Goal: Communication & Community: Ask a question

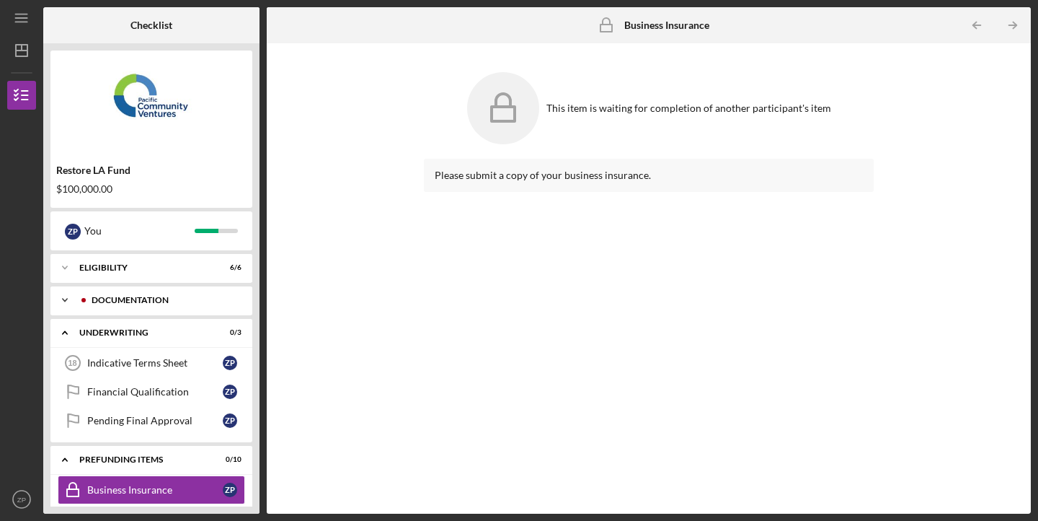
click at [188, 305] on div "Icon/Expander Documentation 11 / 12" at bounding box center [151, 300] width 202 height 29
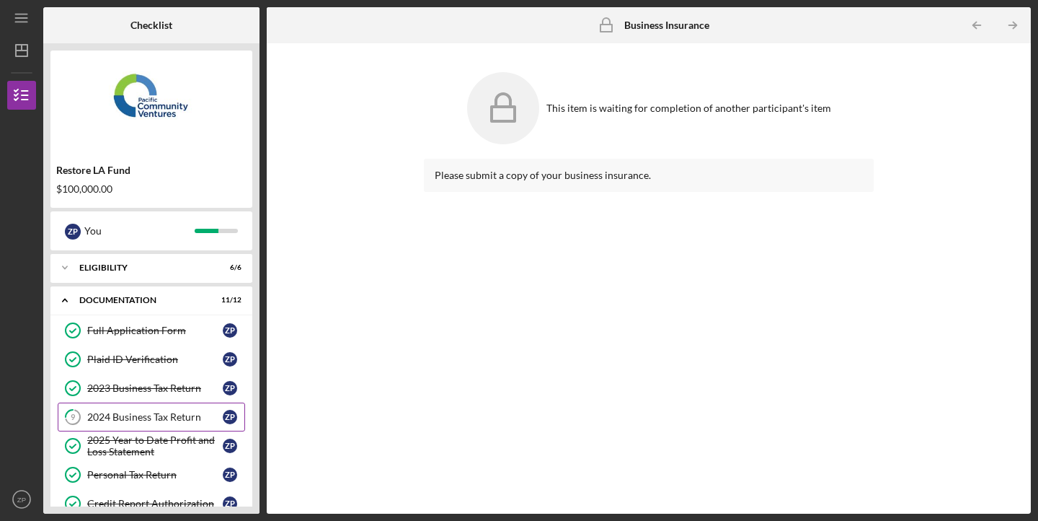
click at [154, 407] on link "9 2024 Business Tax Return Z P" at bounding box center [152, 416] width 188 height 29
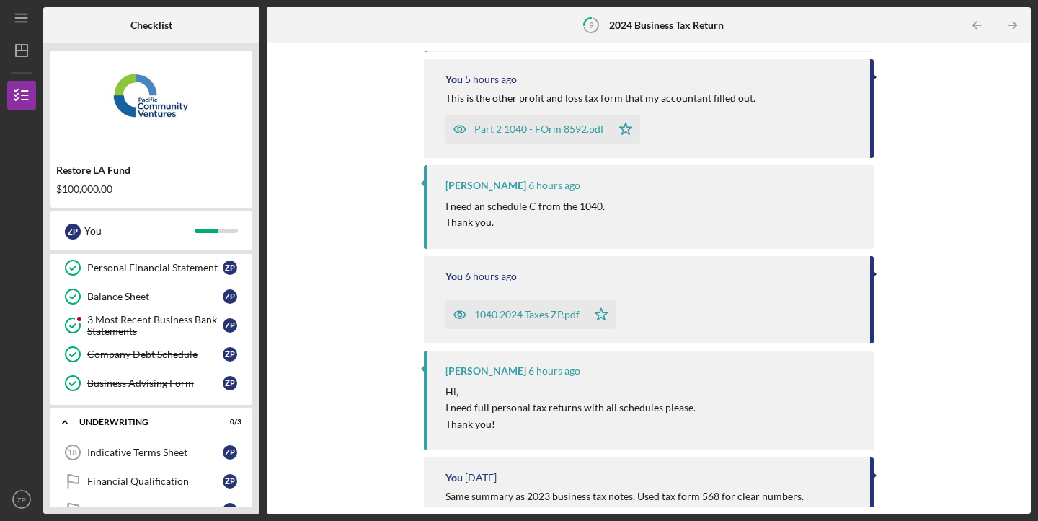
scroll to position [255, 0]
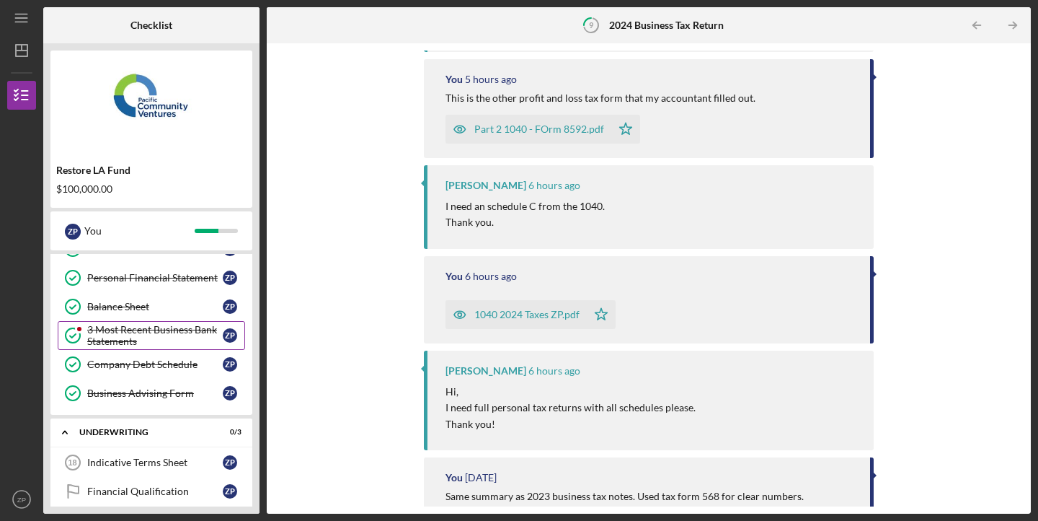
click at [71, 338] on icon "3 Most Recent Business Bank Statements" at bounding box center [73, 335] width 36 height 36
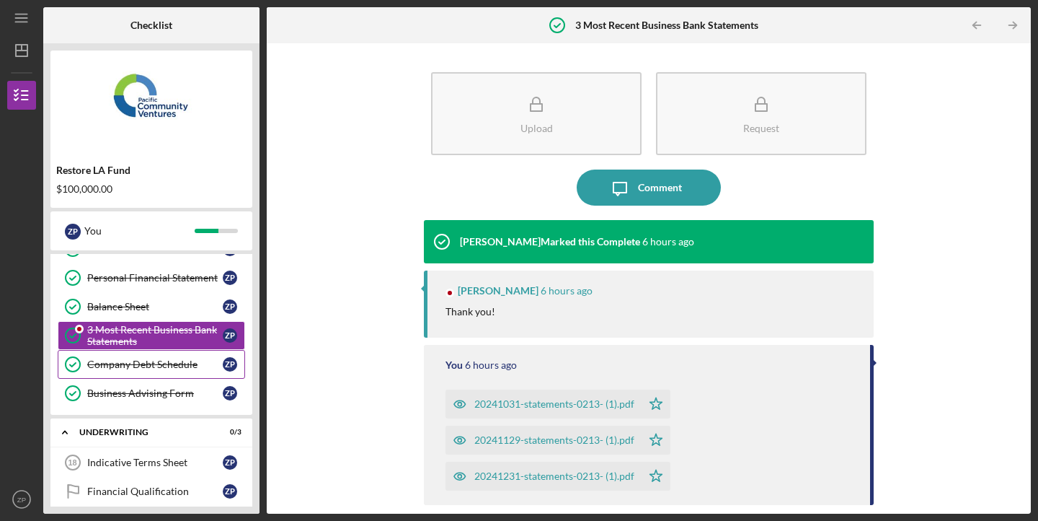
click at [148, 363] on div "Company Debt Schedule" at bounding box center [155, 364] width 136 height 12
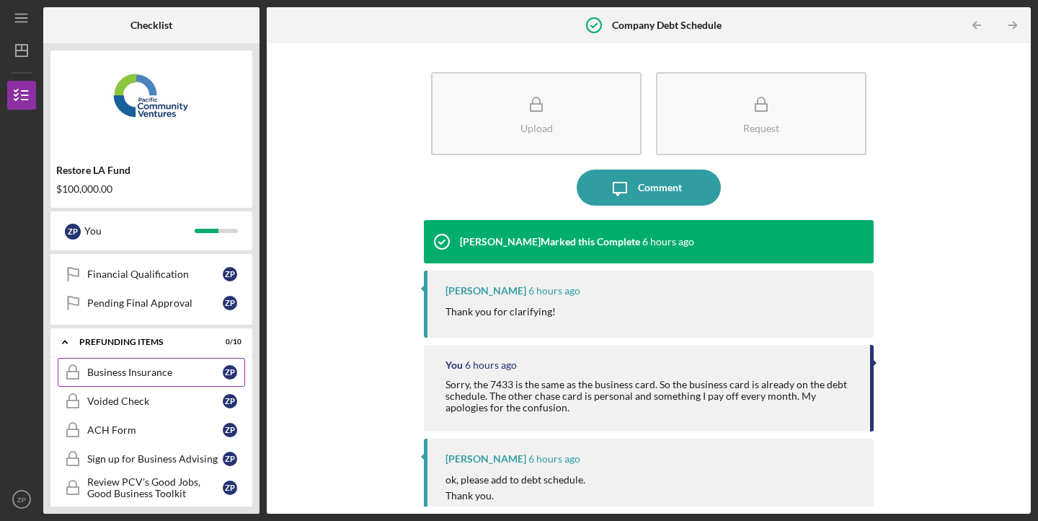
scroll to position [506, 0]
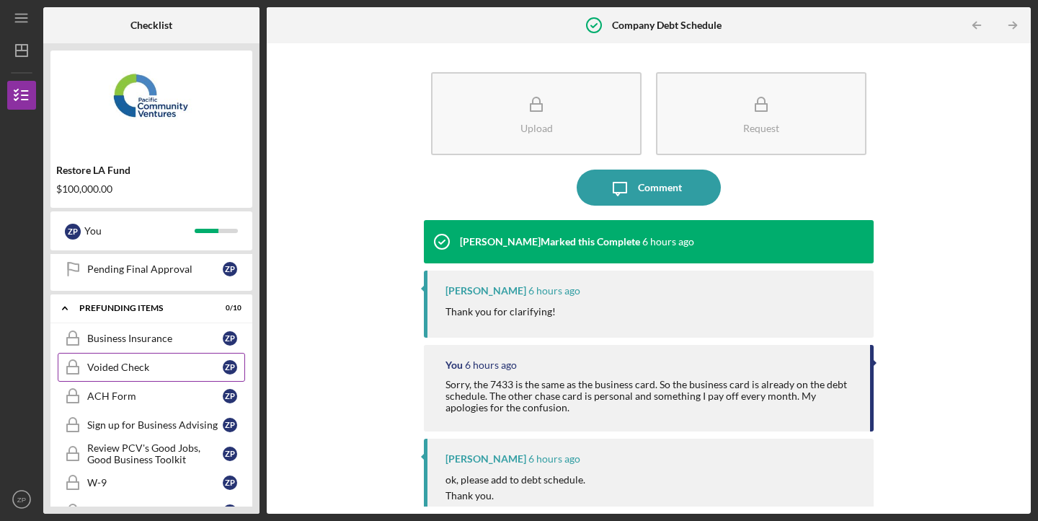
click at [144, 371] on div "Voided Check" at bounding box center [155, 367] width 136 height 12
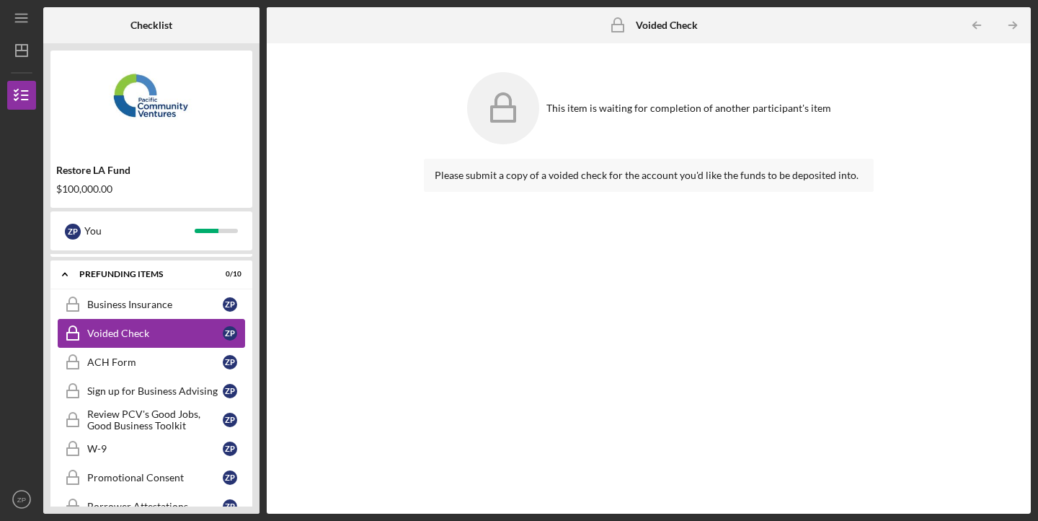
scroll to position [547, 0]
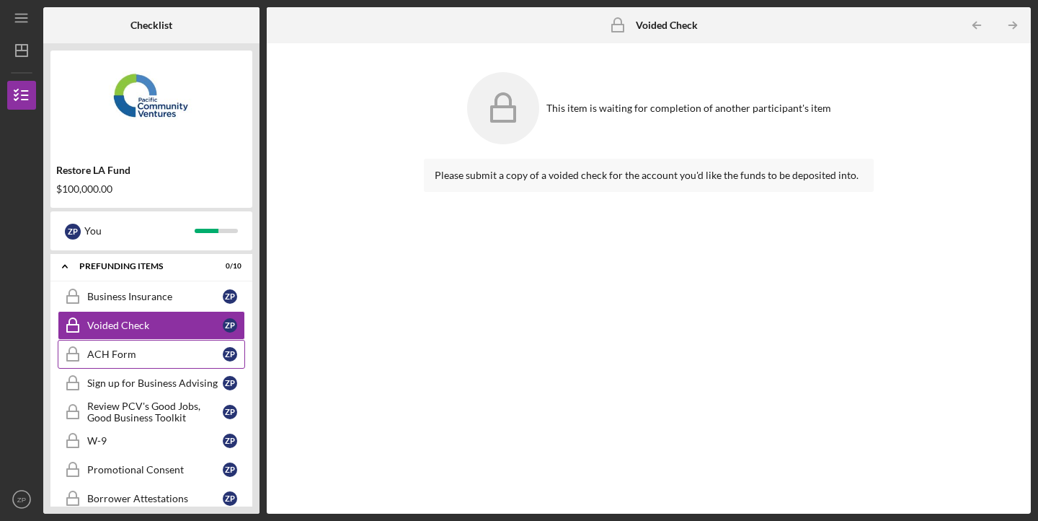
click at [169, 361] on link "ACH Form ACH Form Z P" at bounding box center [152, 354] width 188 height 29
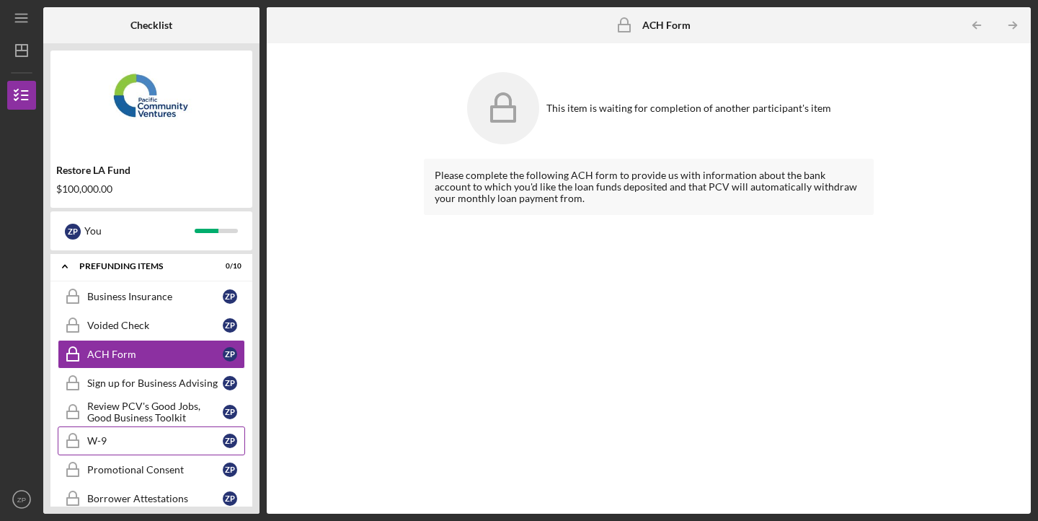
click at [147, 444] on div "W-9" at bounding box center [155, 441] width 136 height 12
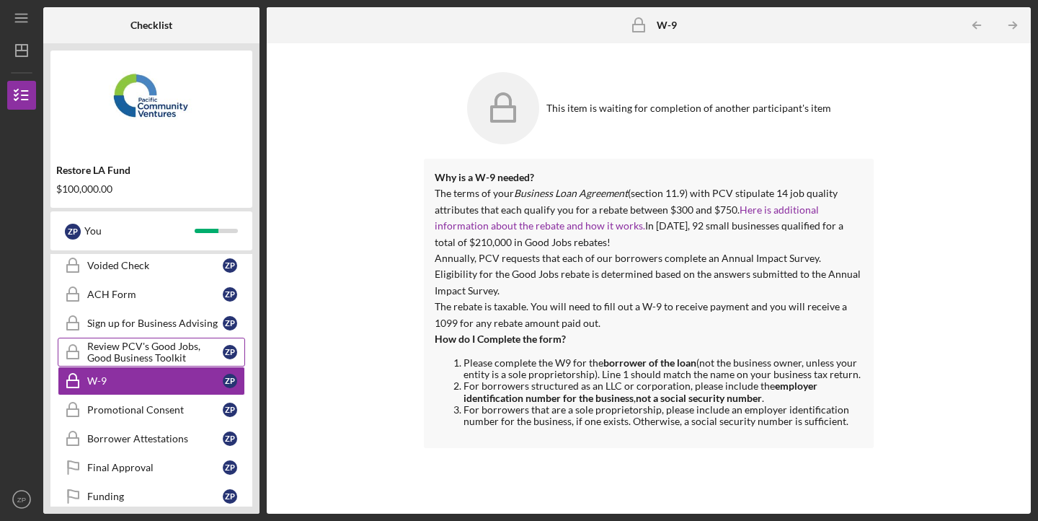
scroll to position [612, 0]
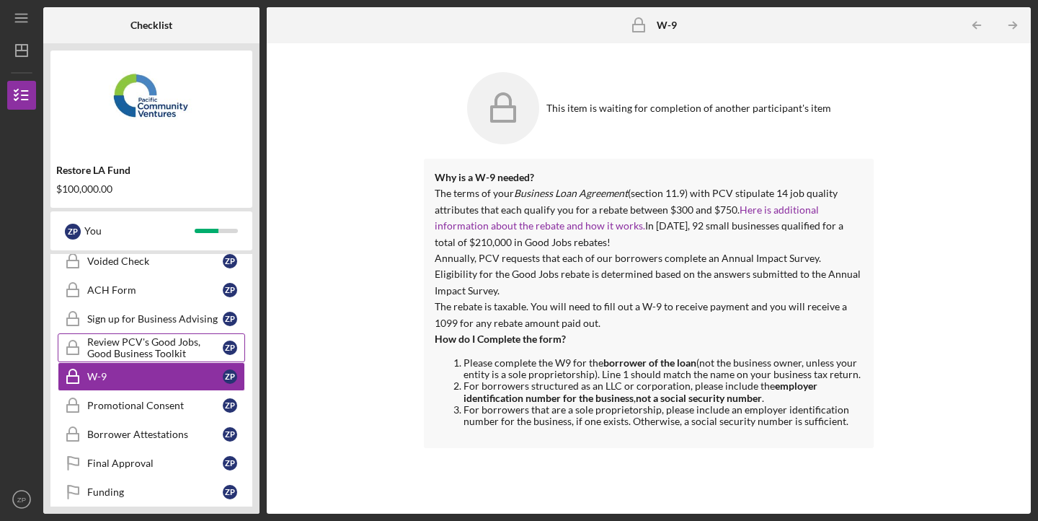
click at [171, 413] on link "Promotional Consent Promotional Consent Z P" at bounding box center [152, 405] width 188 height 29
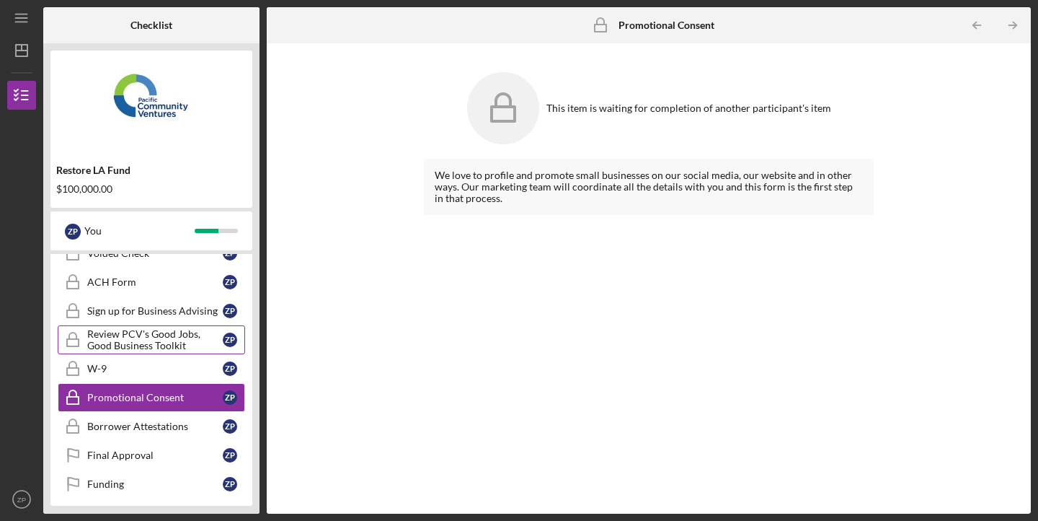
scroll to position [626, 0]
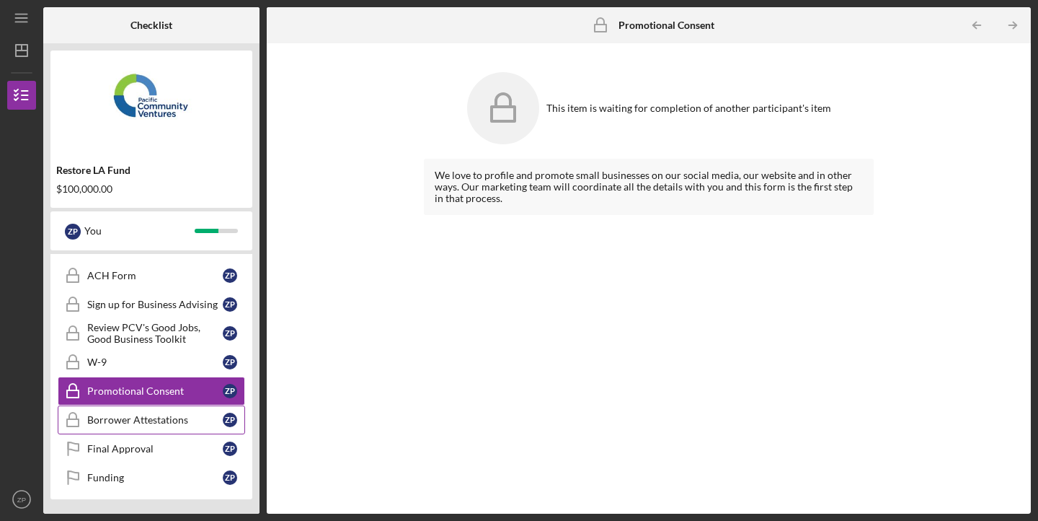
click at [169, 416] on div "Borrower Attestations" at bounding box center [155, 420] width 136 height 12
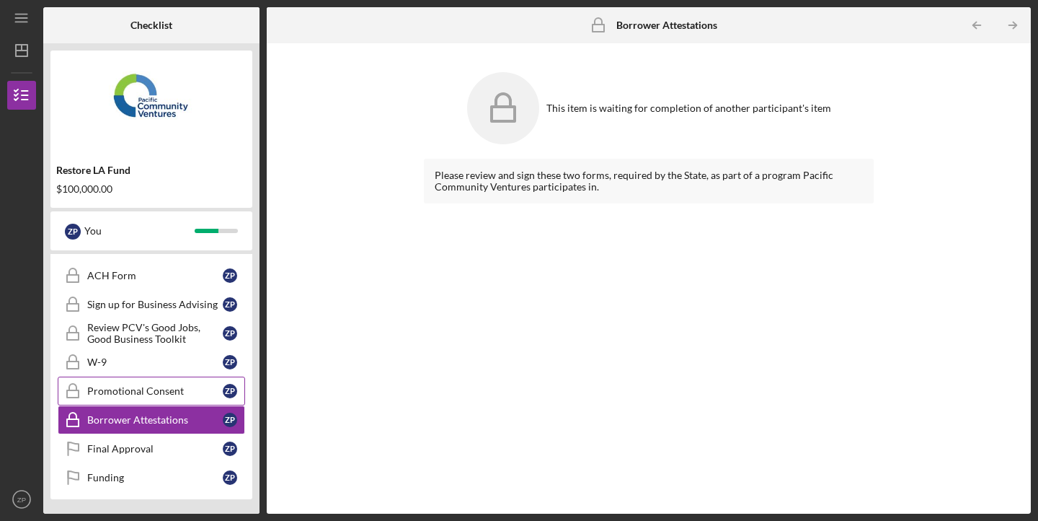
click at [176, 394] on div "Promotional Consent" at bounding box center [155, 391] width 136 height 12
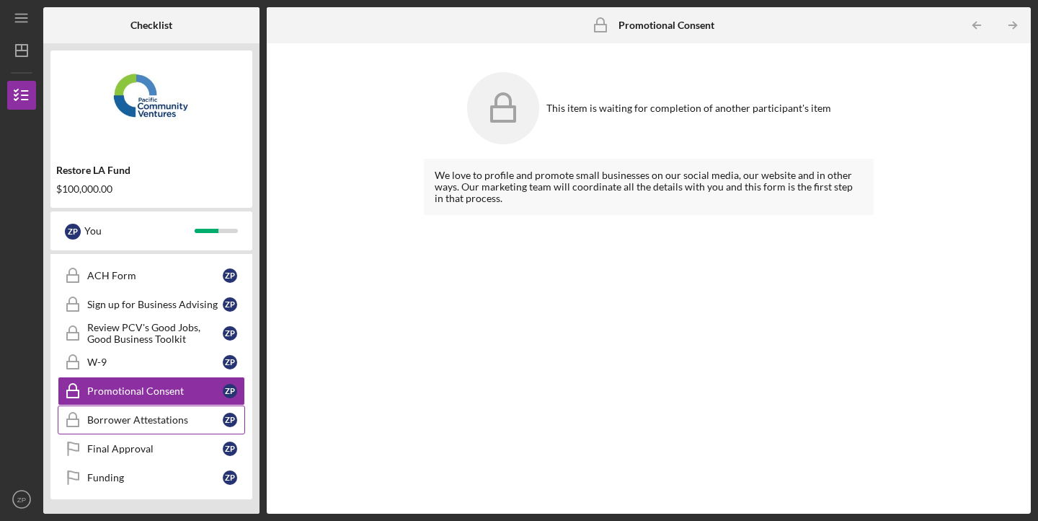
click at [177, 421] on div "Borrower Attestations" at bounding box center [155, 420] width 136 height 12
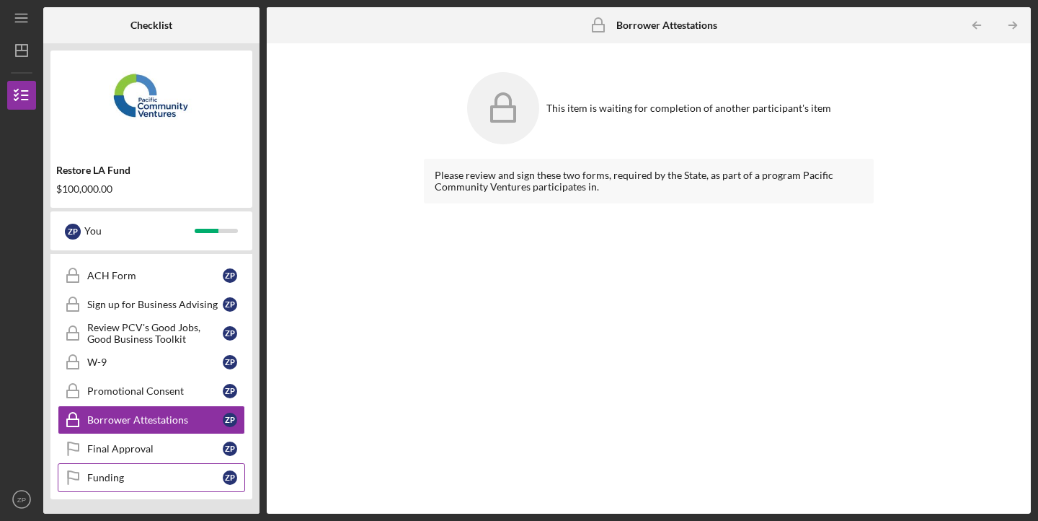
click at [160, 477] on div "Funding" at bounding box center [155, 478] width 136 height 12
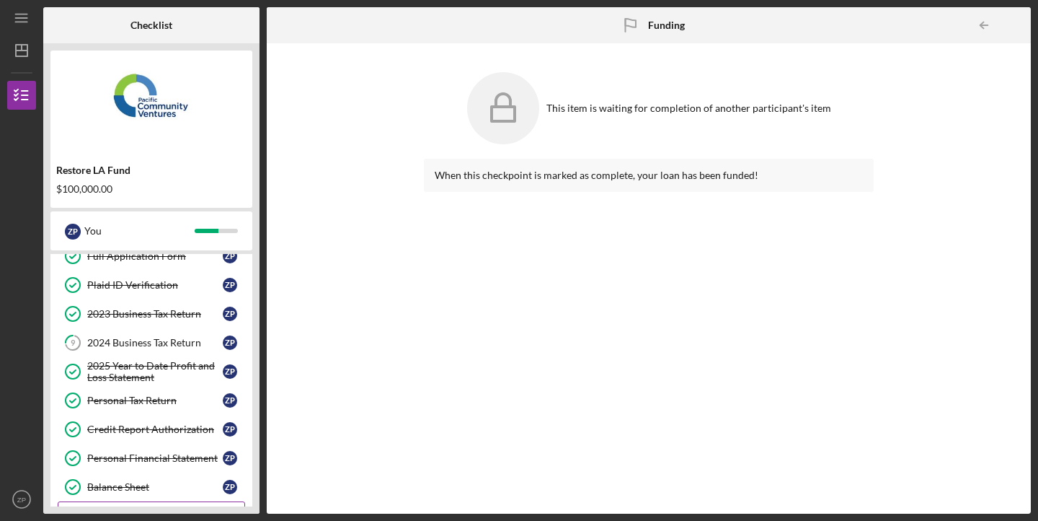
scroll to position [73, 0]
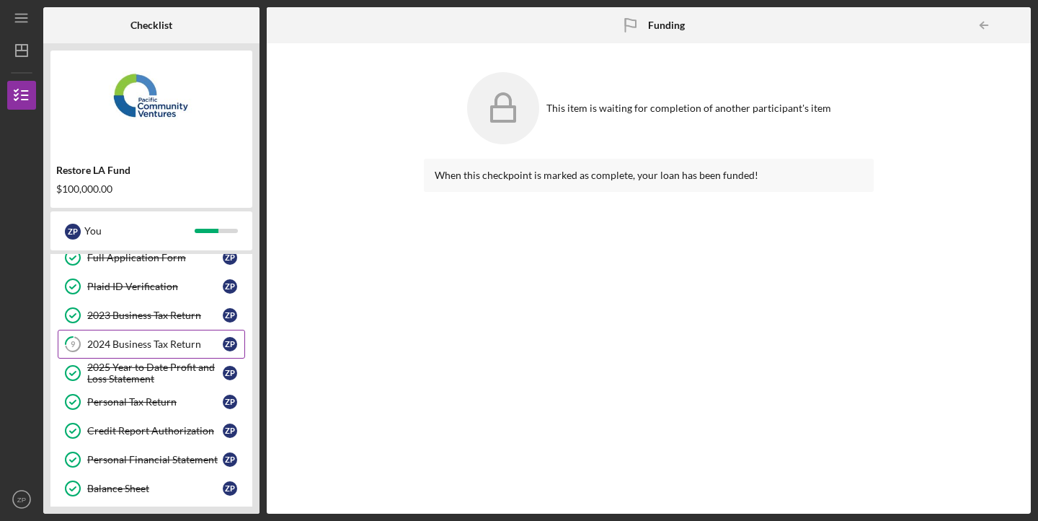
click at [207, 344] on div "2024 Business Tax Return" at bounding box center [155, 344] width 136 height 12
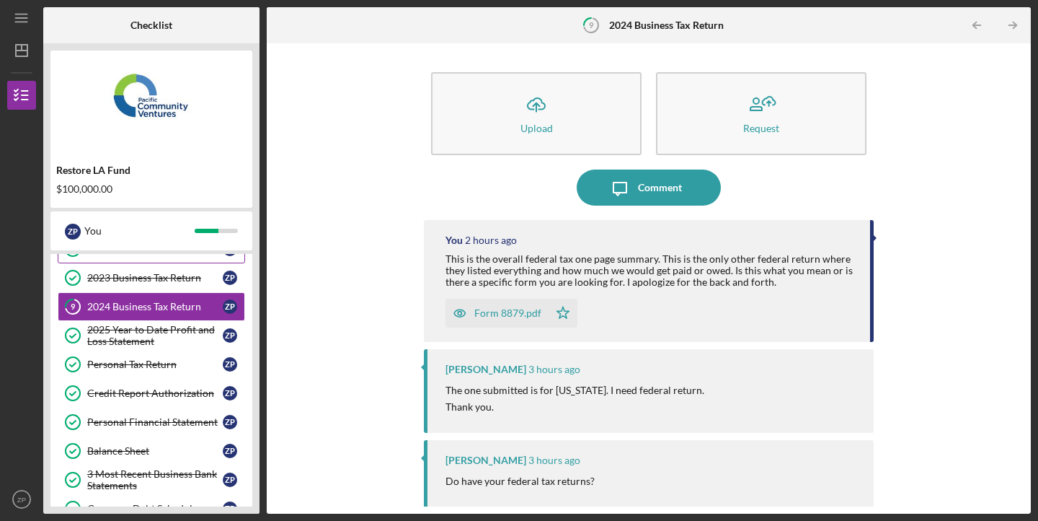
scroll to position [235, 0]
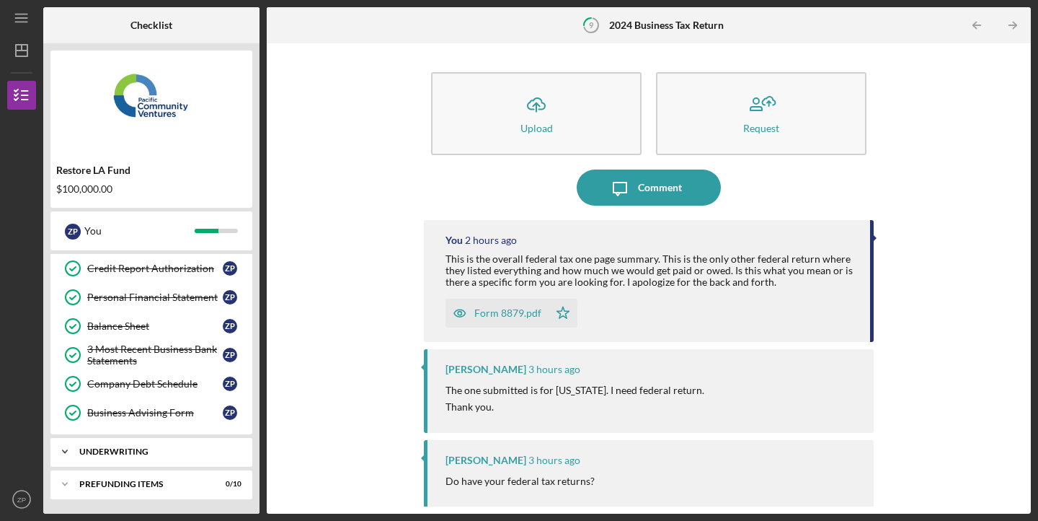
click at [163, 460] on div "Icon/Expander Underwriting 0 / 3" at bounding box center [151, 451] width 202 height 29
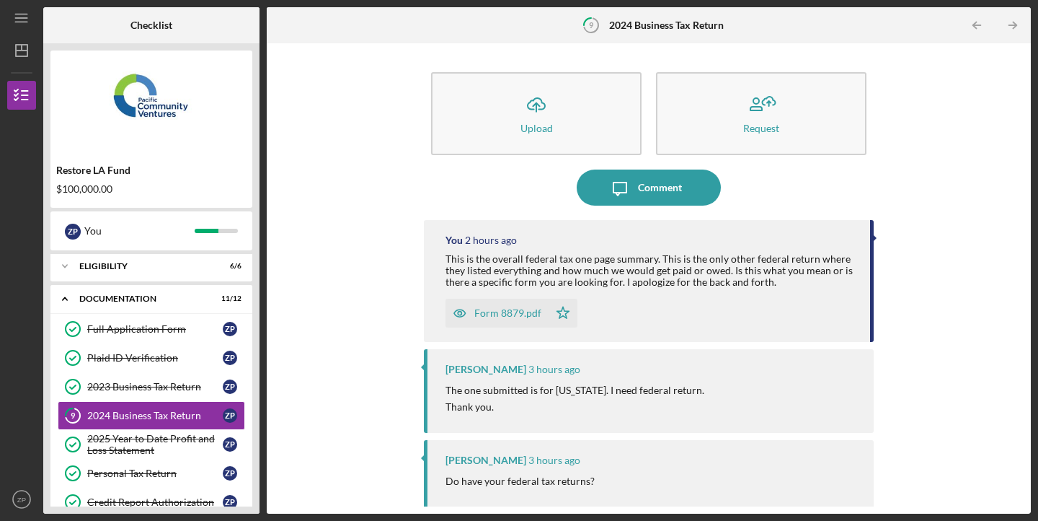
scroll to position [0, 0]
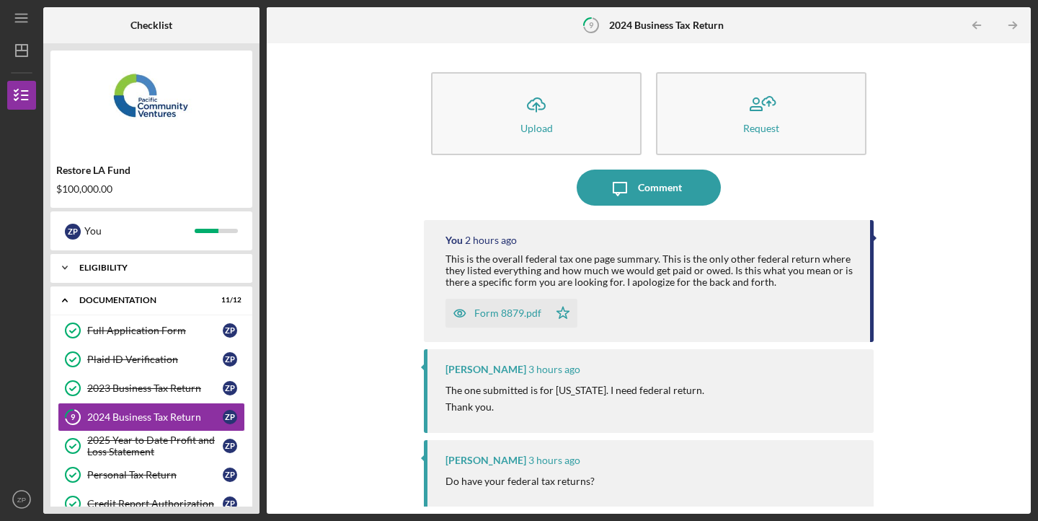
click at [198, 278] on div "Icon/Expander Eligibility 6 / 6" at bounding box center [151, 267] width 202 height 29
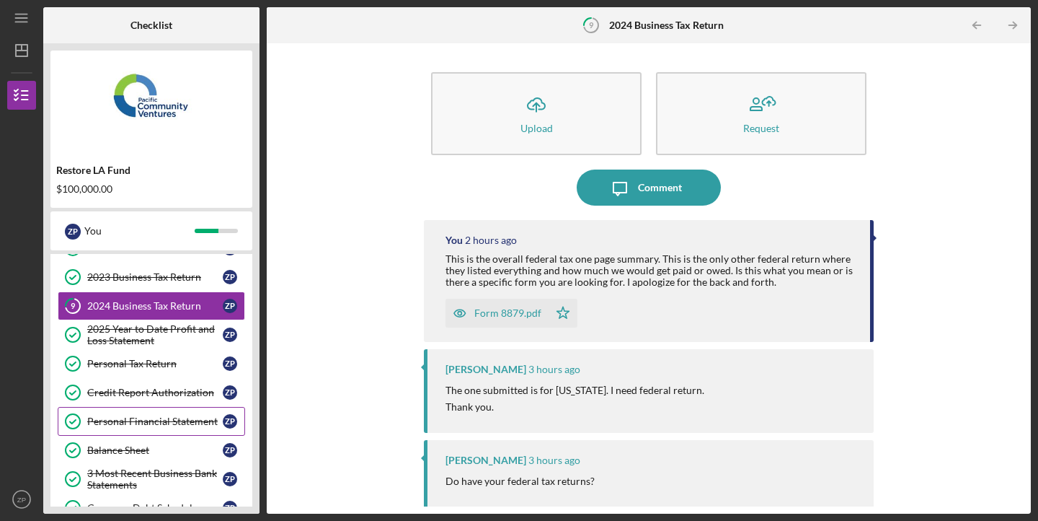
scroll to position [290, 0]
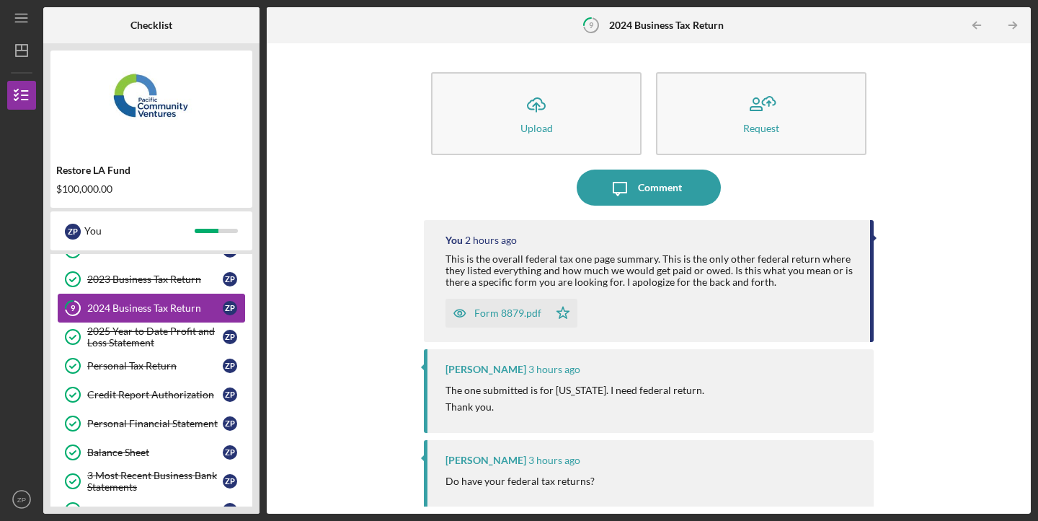
click at [135, 308] on div "2024 Business Tax Return" at bounding box center [155, 308] width 136 height 12
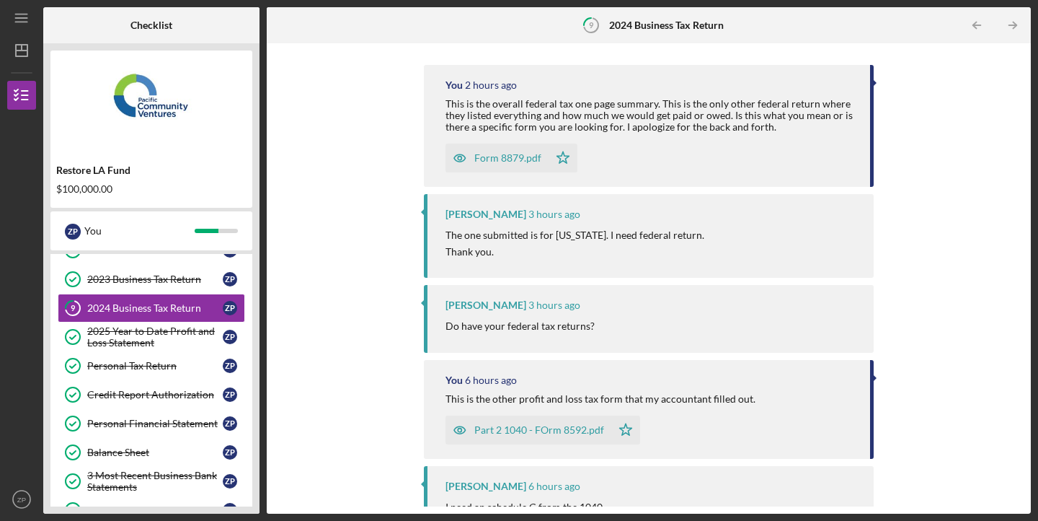
scroll to position [0, 0]
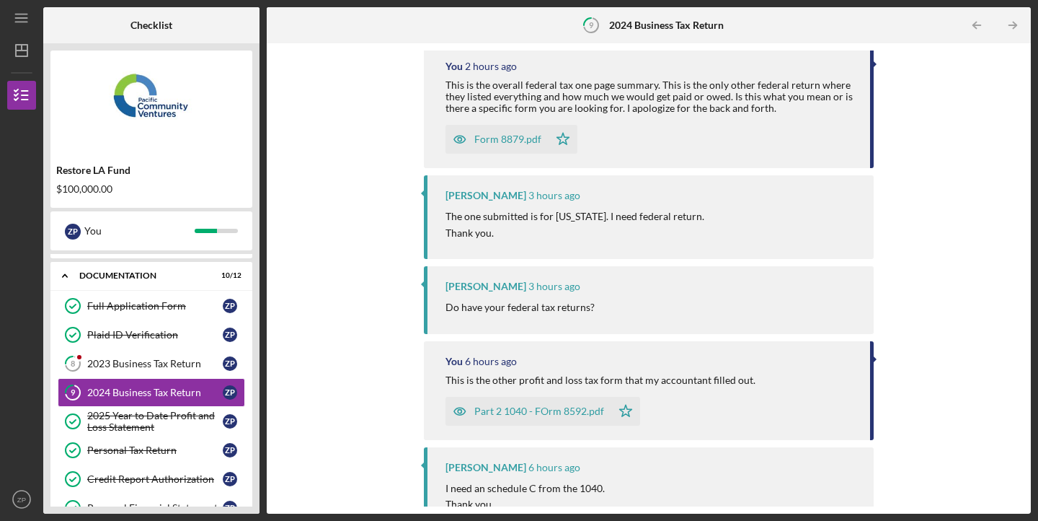
scroll to position [184, 0]
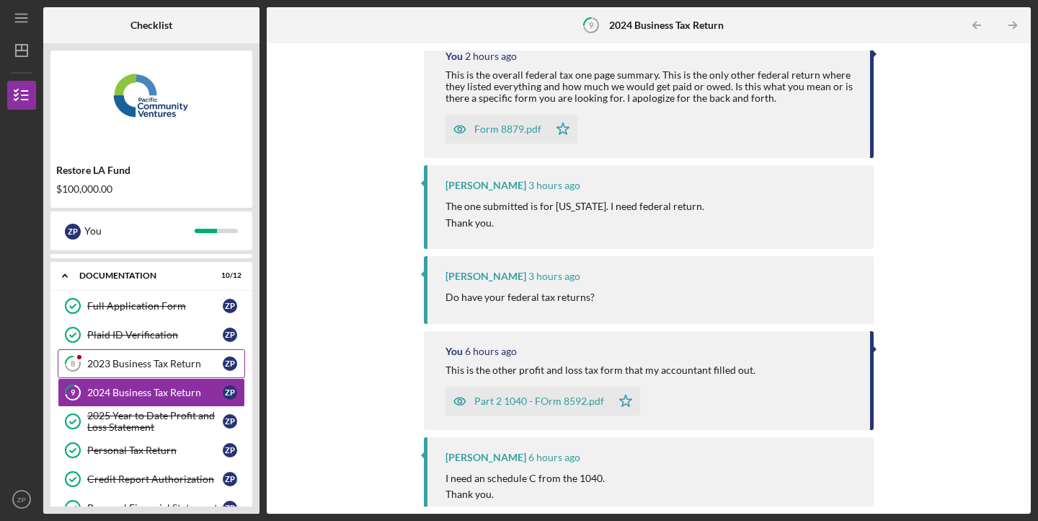
click at [104, 368] on div "2023 Business Tax Return" at bounding box center [155, 364] width 136 height 12
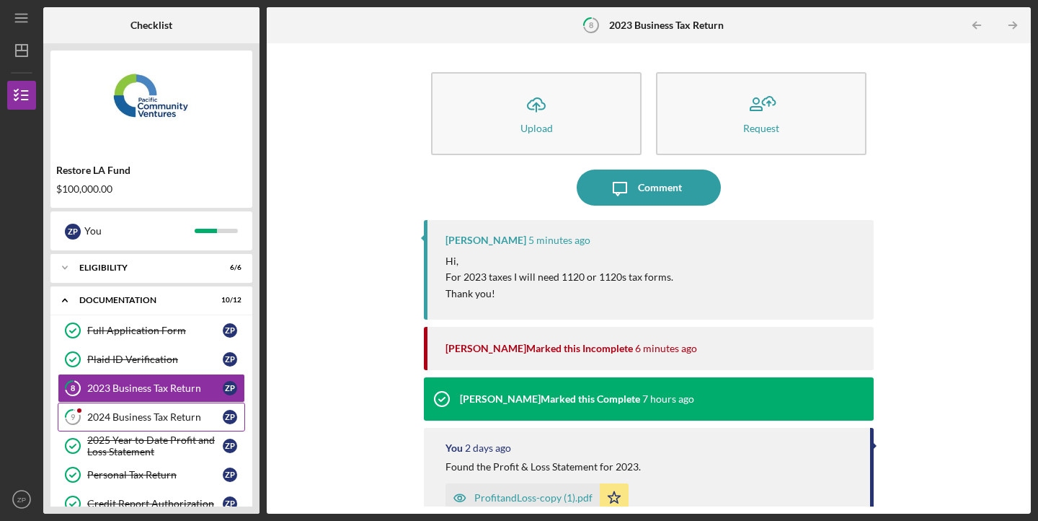
click at [100, 416] on div "2024 Business Tax Return" at bounding box center [155, 417] width 136 height 12
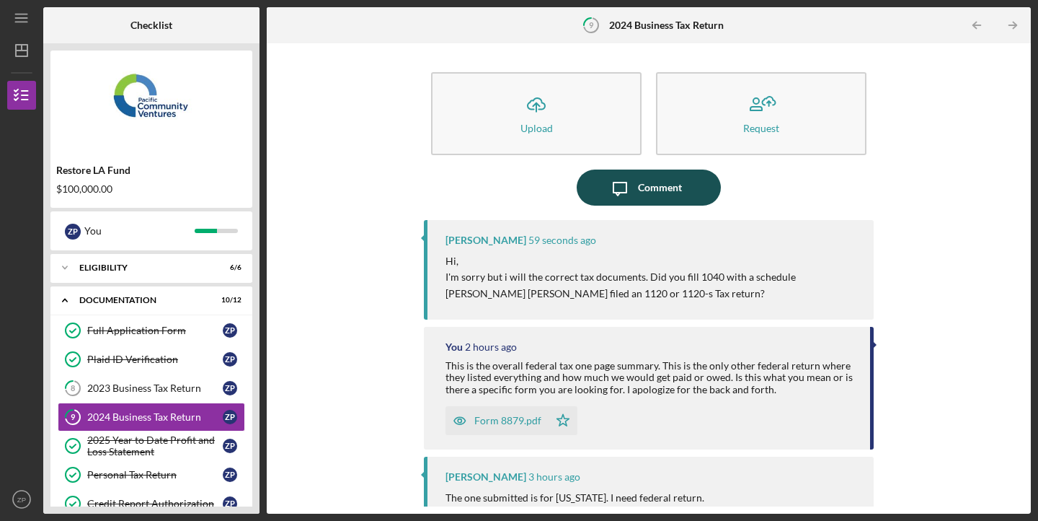
click at [640, 190] on div "Comment" at bounding box center [660, 187] width 44 height 36
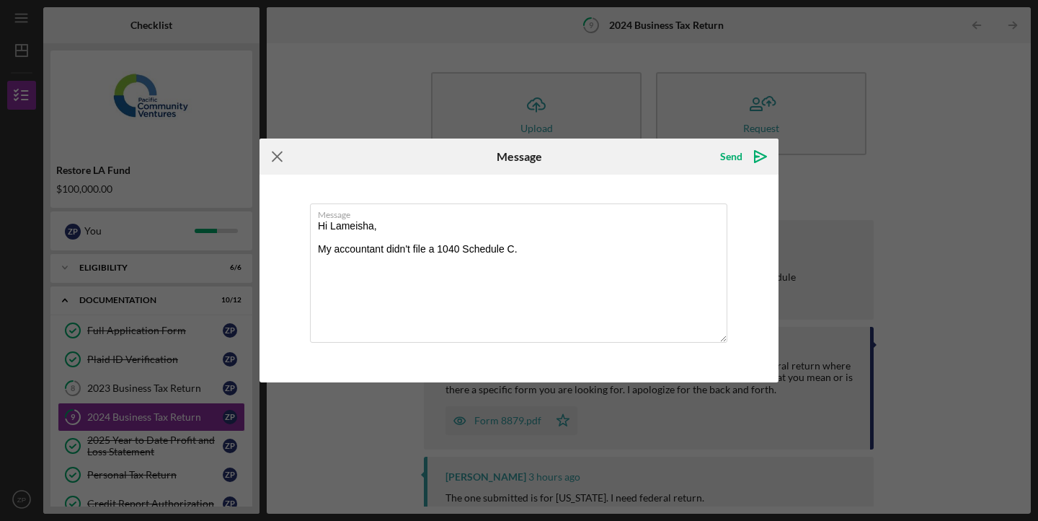
type textarea "Hi Lameisha, My accountant didn't file a 1040 Schedule C."
click at [270, 156] on icon "Icon/Menu Close" at bounding box center [278, 156] width 36 height 36
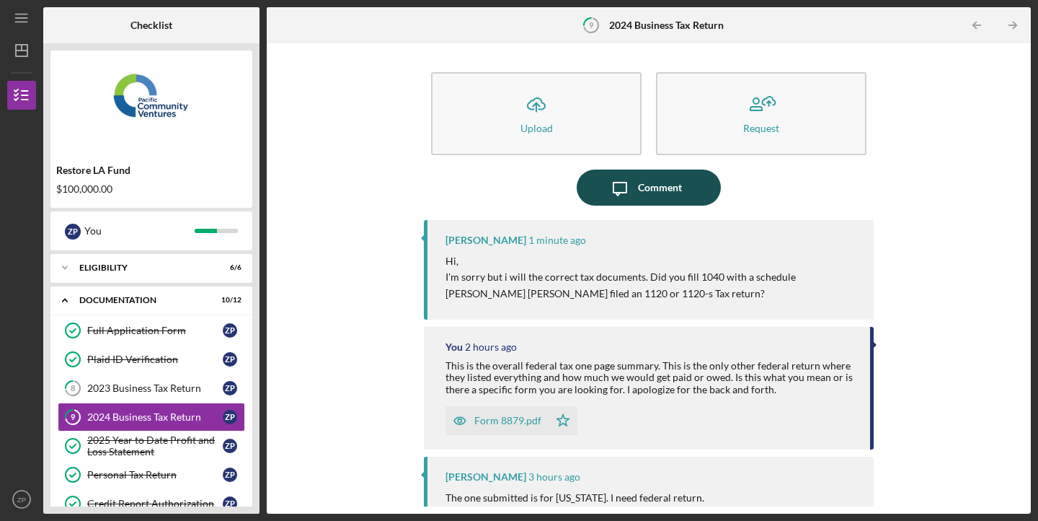
click at [624, 186] on icon "Icon/Message" at bounding box center [620, 187] width 36 height 36
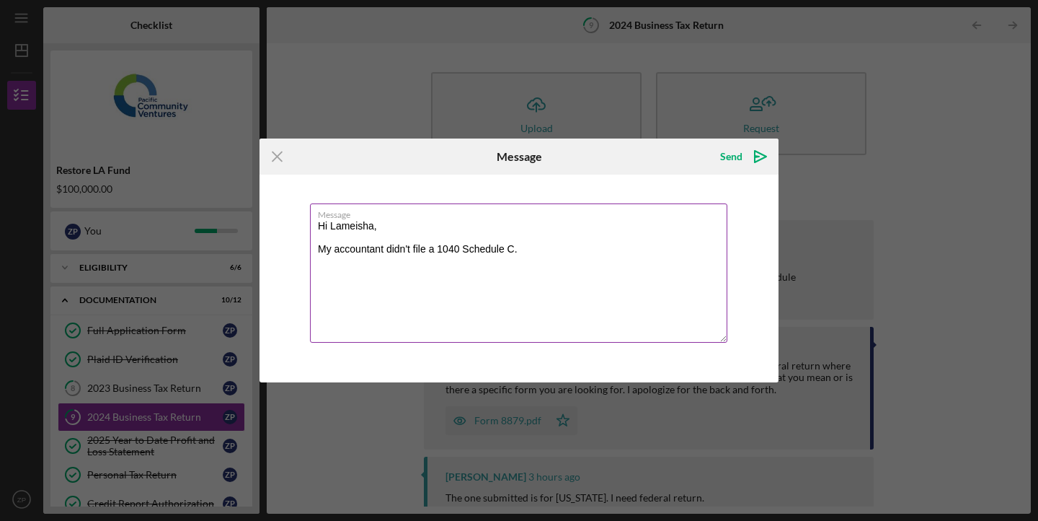
click at [595, 265] on textarea "Hi Lameisha, My accountant didn't file a 1040 Schedule C." at bounding box center [519, 272] width 418 height 139
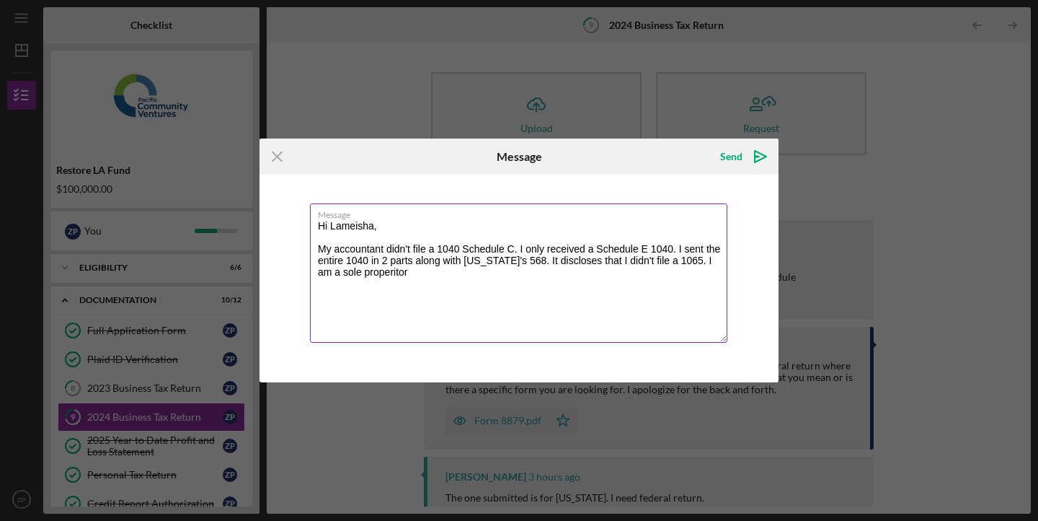
click at [669, 262] on textarea "Hi Lameisha, My accountant didn't file a 1040 Schedule C. I only received a Sch…" at bounding box center [519, 272] width 418 height 139
click at [432, 274] on textarea "Hi Lameisha, My accountant didn't file a 1040 Schedule C. I only received a Sch…" at bounding box center [519, 272] width 418 height 139
click at [427, 273] on textarea "Hi Lameisha, My accountant didn't file a 1040 Schedule C. I only received a Sch…" at bounding box center [519, 272] width 418 height 139
click at [438, 273] on textarea "Hi Lameisha, My accountant didn't file a 1040 Schedule C. I only received a Sch…" at bounding box center [519, 272] width 418 height 139
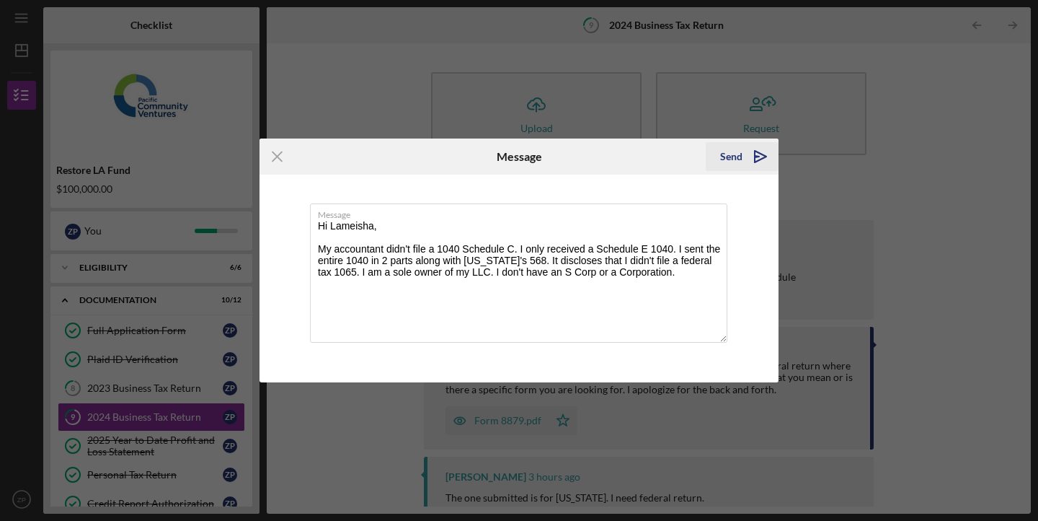
type textarea "Hi Lameisha, My accountant didn't file a 1040 Schedule C. I only received a Sch…"
click at [745, 156] on icon "Icon/icon-invite-send" at bounding box center [761, 156] width 36 height 36
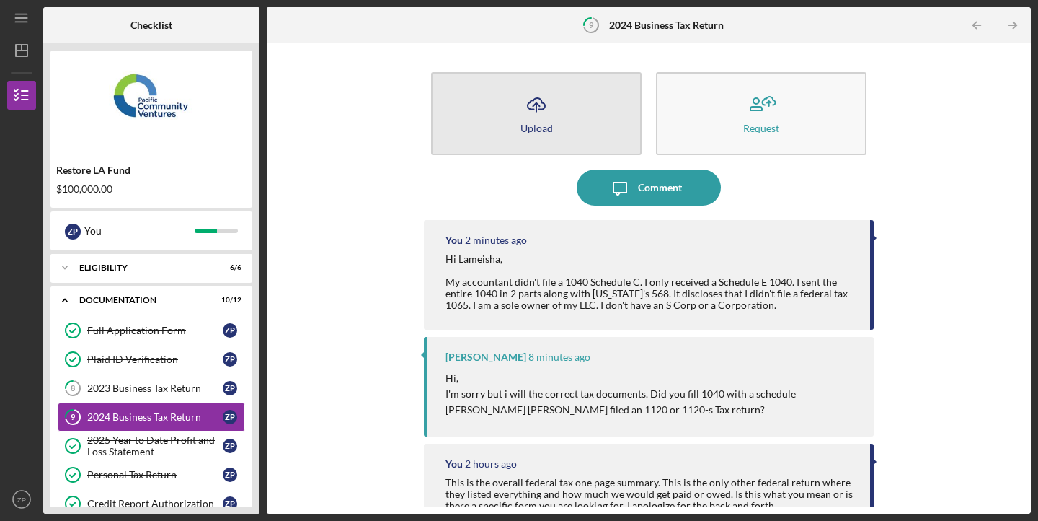
click at [510, 111] on button "Icon/Upload Upload" at bounding box center [536, 113] width 211 height 83
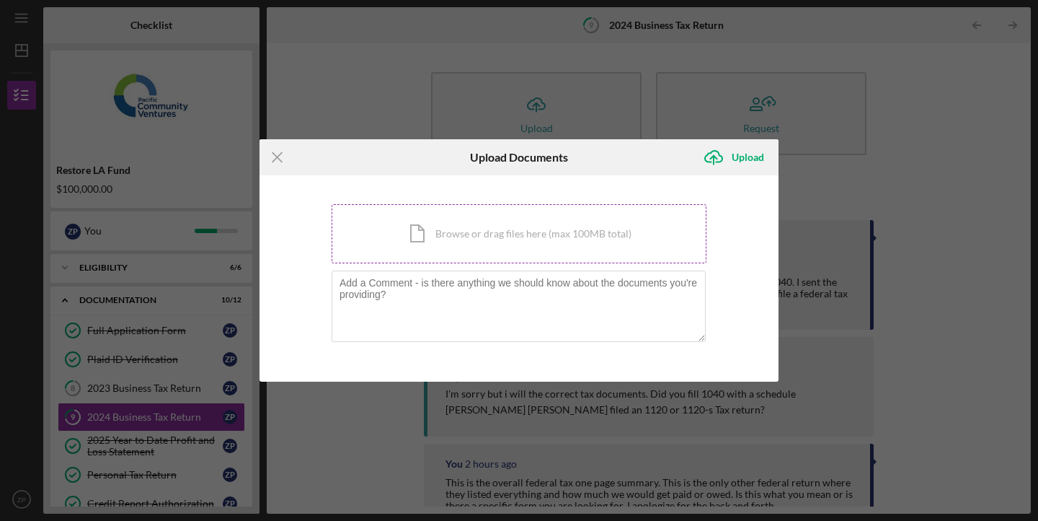
click at [485, 230] on div "Icon/Document Browse or drag files here (max 100MB total) Tap to choose files o…" at bounding box center [519, 233] width 375 height 59
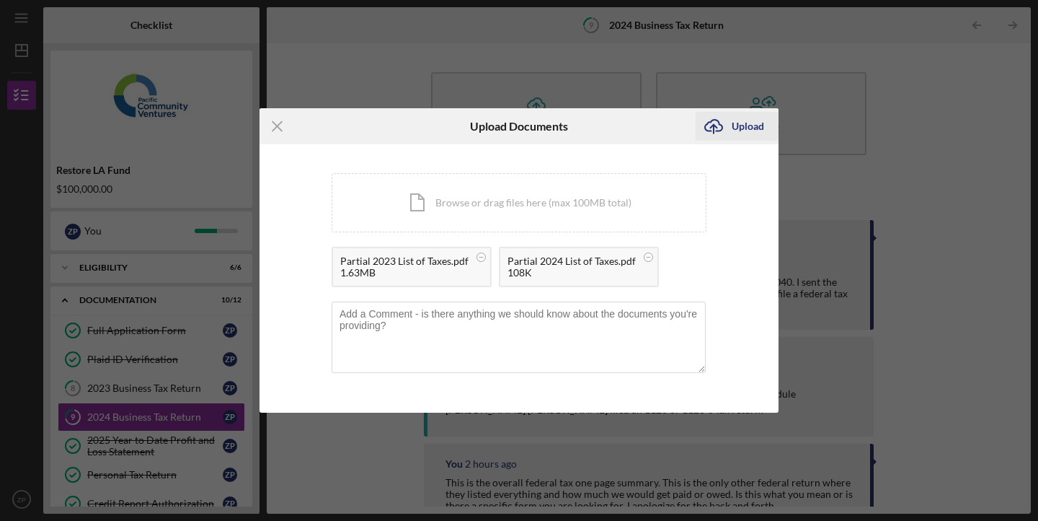
click at [747, 121] on div "Upload" at bounding box center [748, 126] width 32 height 29
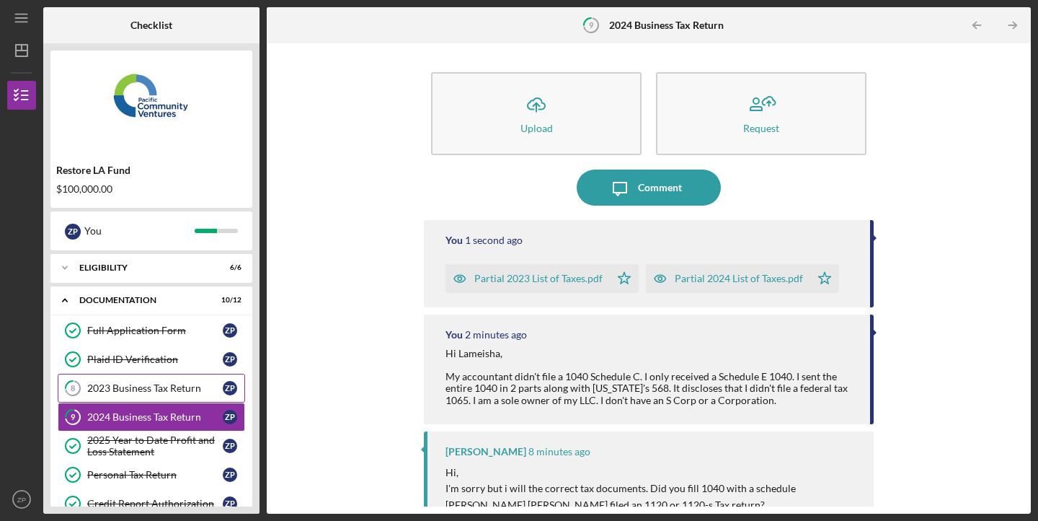
click at [176, 384] on div "2023 Business Tax Return" at bounding box center [155, 388] width 136 height 12
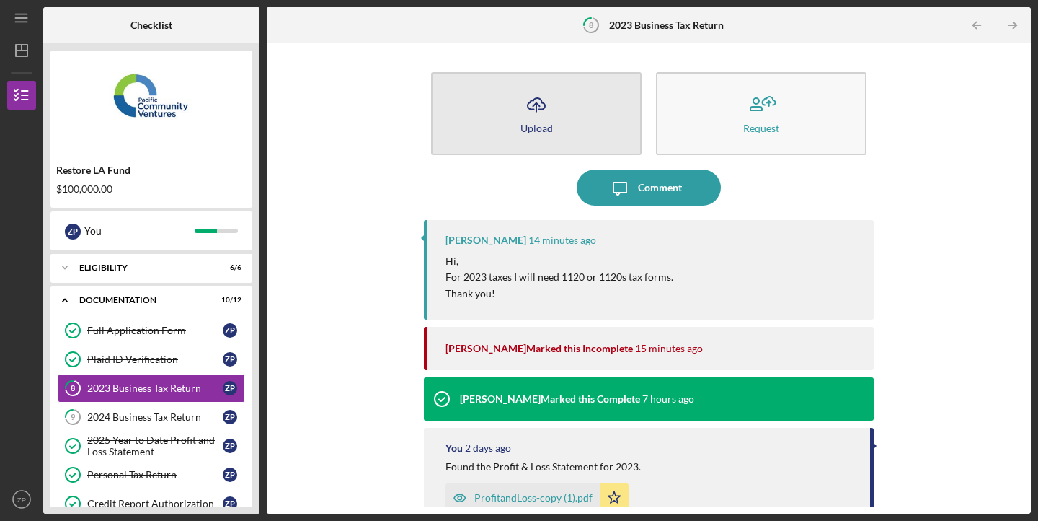
click at [563, 112] on button "Icon/Upload Upload" at bounding box center [536, 113] width 211 height 83
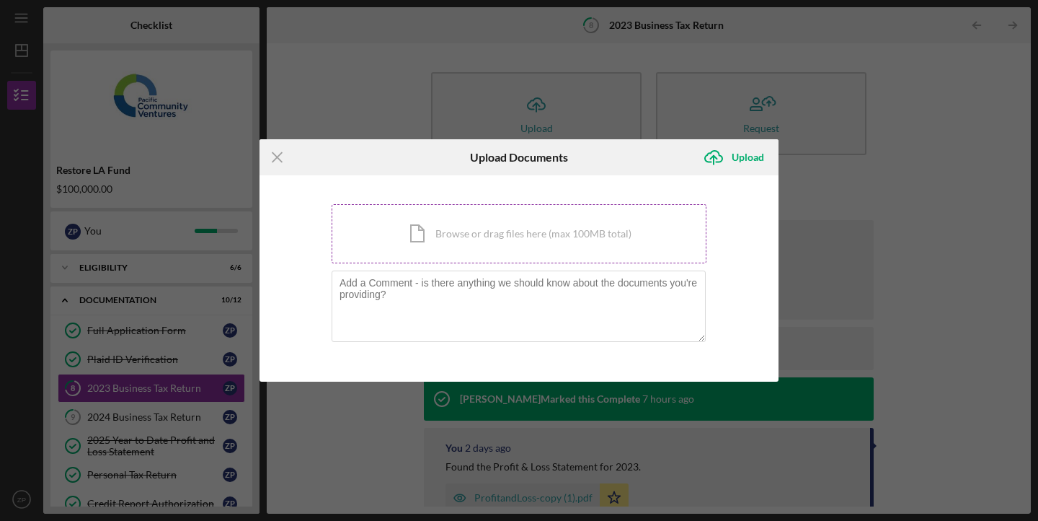
click at [510, 239] on div "Icon/Document Browse or drag files here (max 100MB total) Tap to choose files o…" at bounding box center [519, 233] width 375 height 59
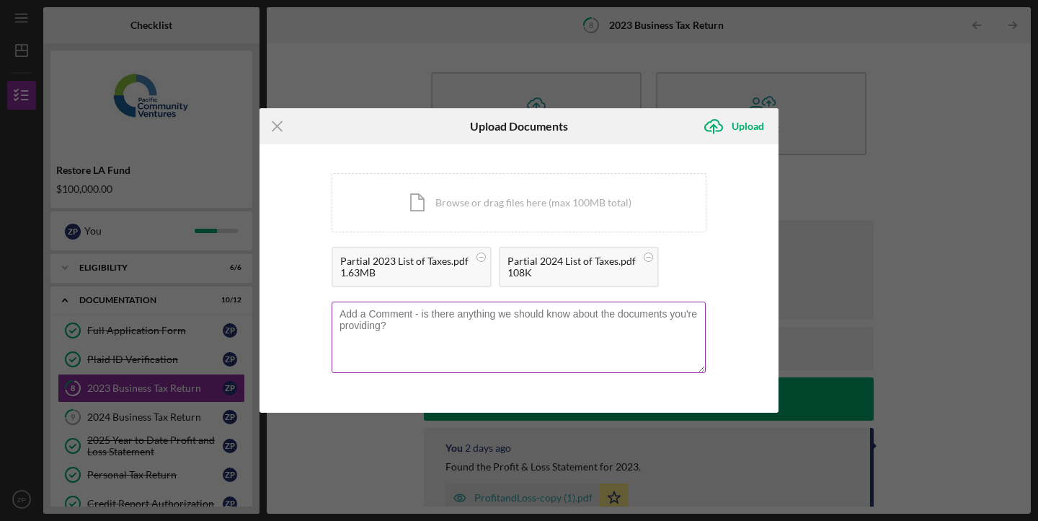
click at [505, 330] on textarea at bounding box center [519, 336] width 374 height 71
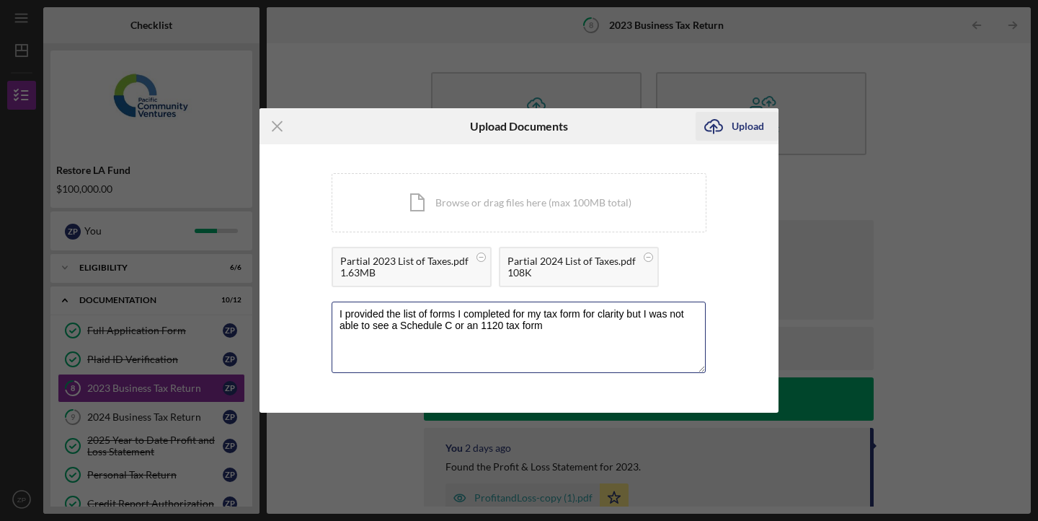
type textarea "I provided the list of forms I completed for my tax form for clarity but I was …"
click at [729, 125] on icon "Icon/Upload" at bounding box center [714, 126] width 36 height 36
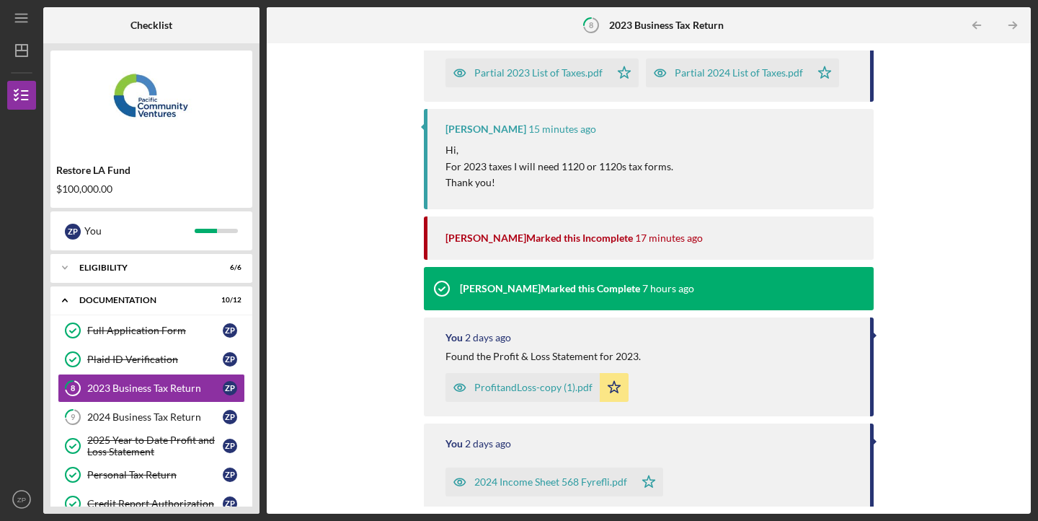
scroll to position [207, 0]
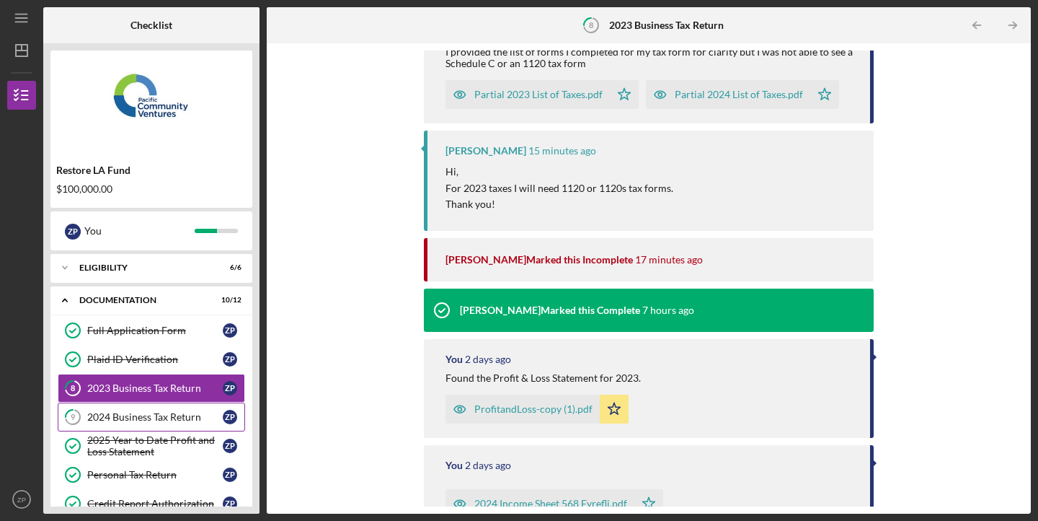
click at [121, 418] on div "2024 Business Tax Return" at bounding box center [155, 417] width 136 height 12
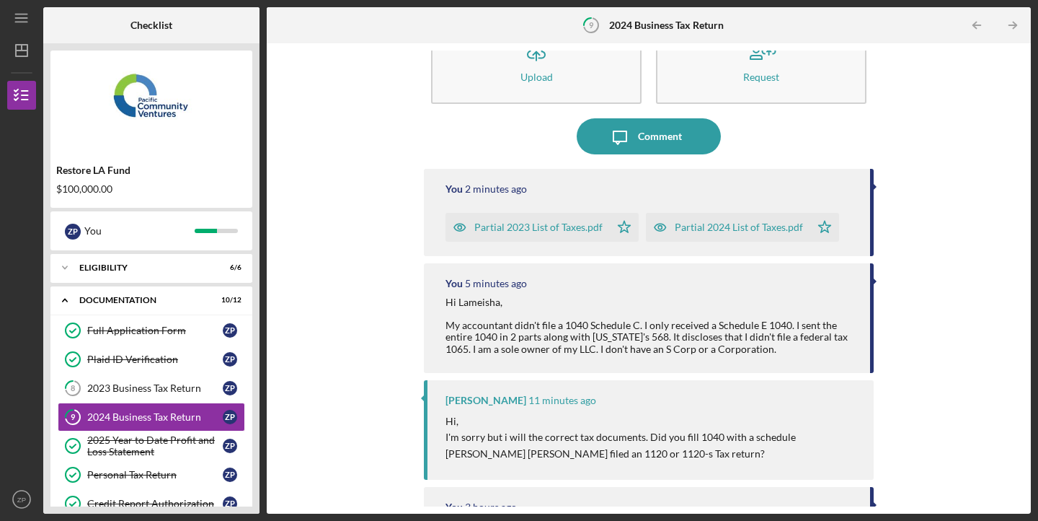
scroll to position [52, 0]
click at [149, 379] on link "8 2023 Business Tax Return Z P" at bounding box center [152, 388] width 188 height 29
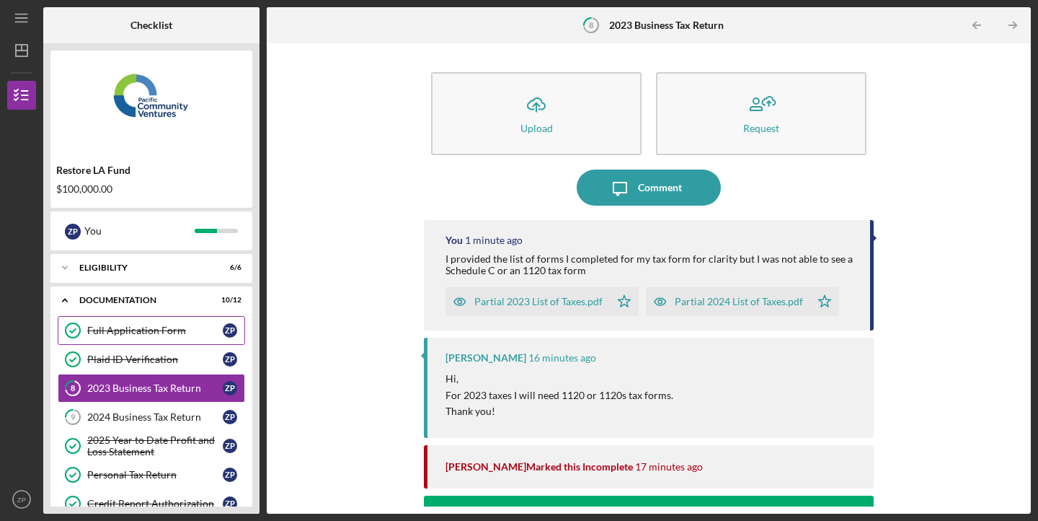
scroll to position [235, 0]
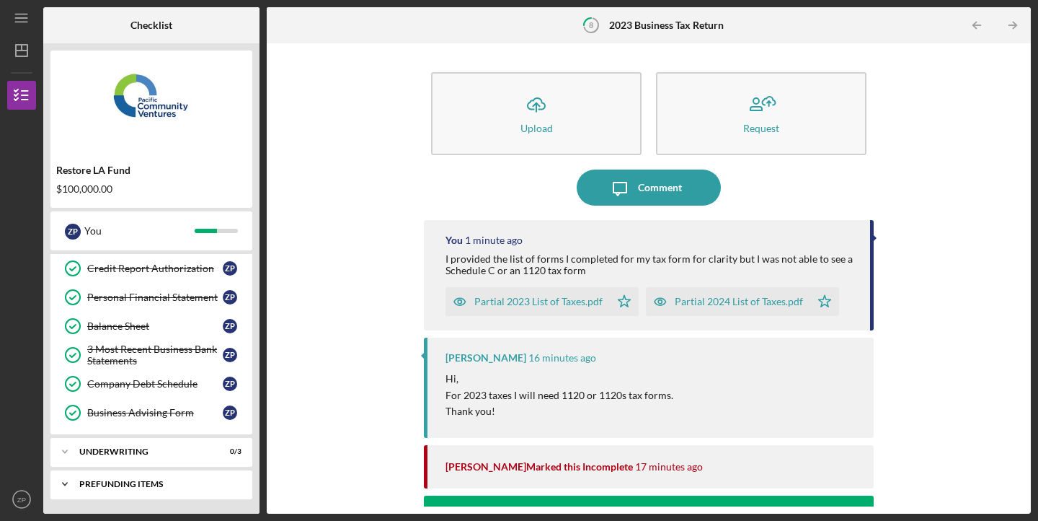
click at [79, 482] on div "Prefunding Items" at bounding box center [156, 484] width 155 height 9
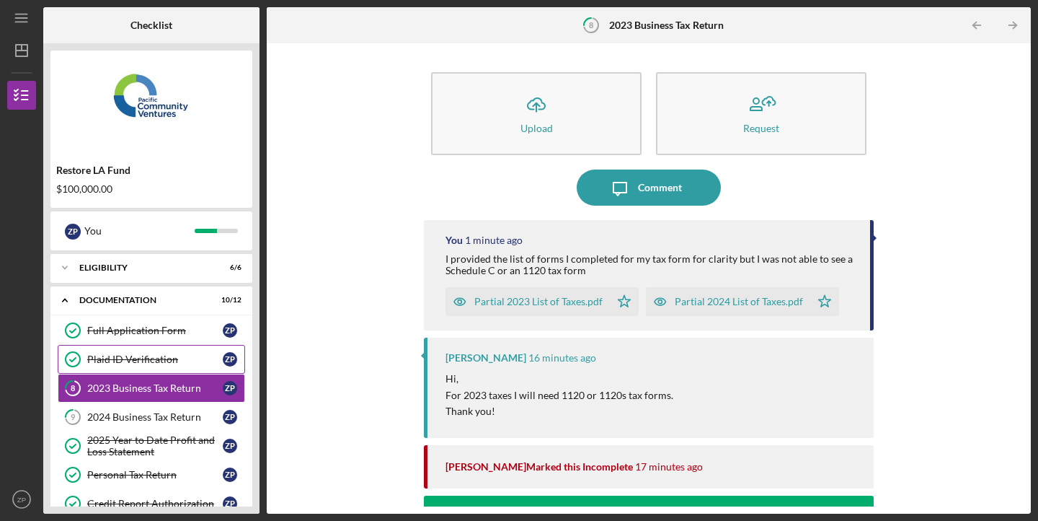
scroll to position [0, 0]
click at [69, 299] on icon "Icon/Expander" at bounding box center [64, 300] width 29 height 29
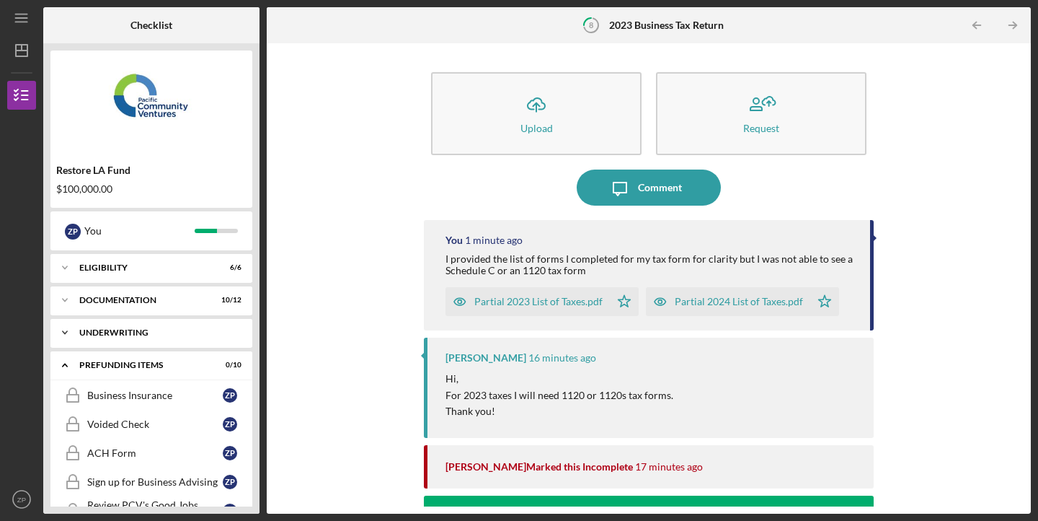
click at [66, 332] on icon "Icon/Expander" at bounding box center [64, 332] width 29 height 29
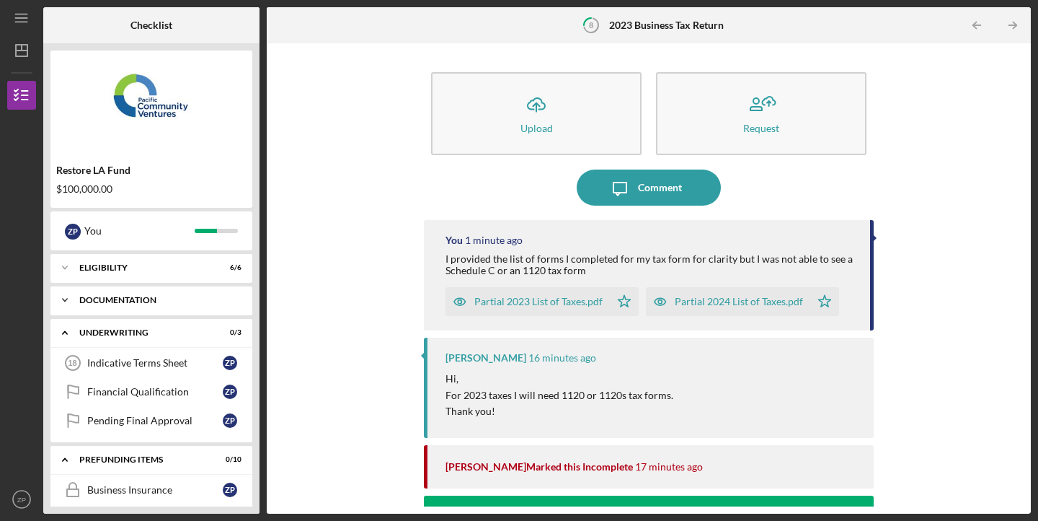
click at [62, 299] on icon "Icon/Expander" at bounding box center [64, 300] width 29 height 29
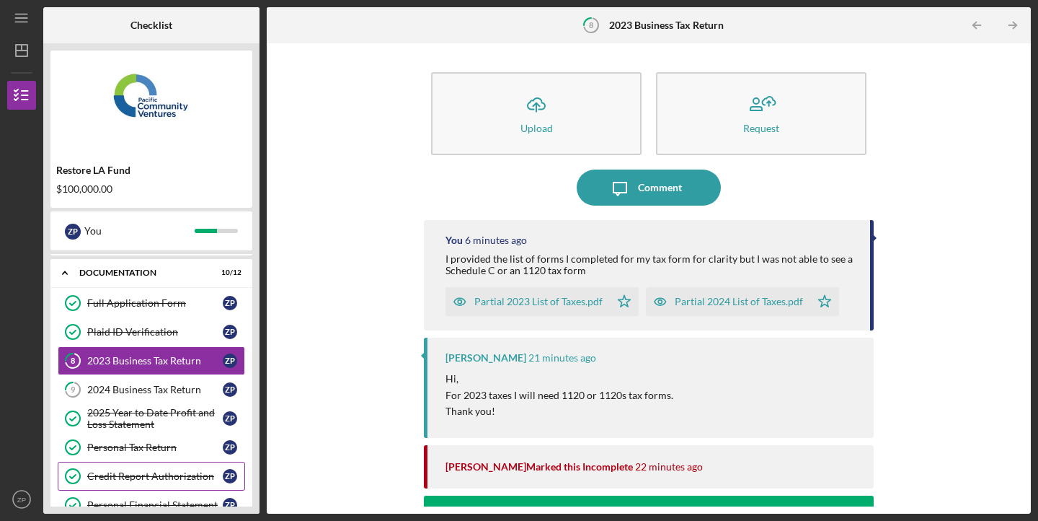
scroll to position [21, 0]
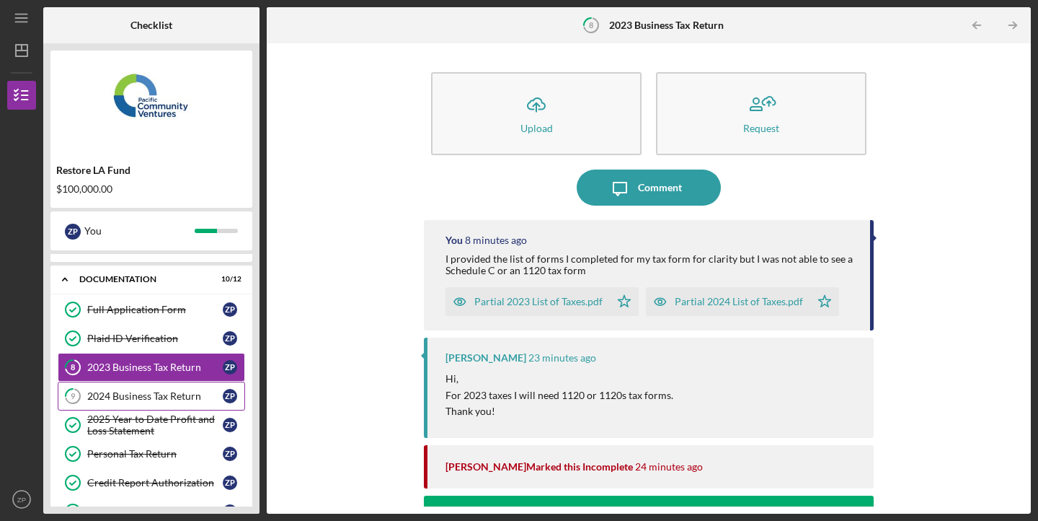
click at [149, 397] on div "2024 Business Tax Return" at bounding box center [155, 396] width 136 height 12
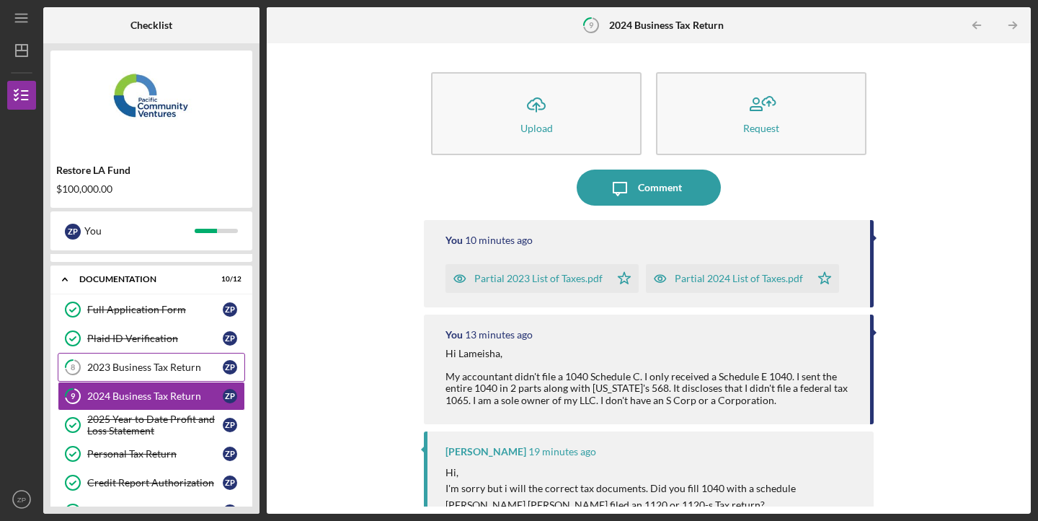
click at [156, 364] on div "2023 Business Tax Return" at bounding box center [155, 367] width 136 height 12
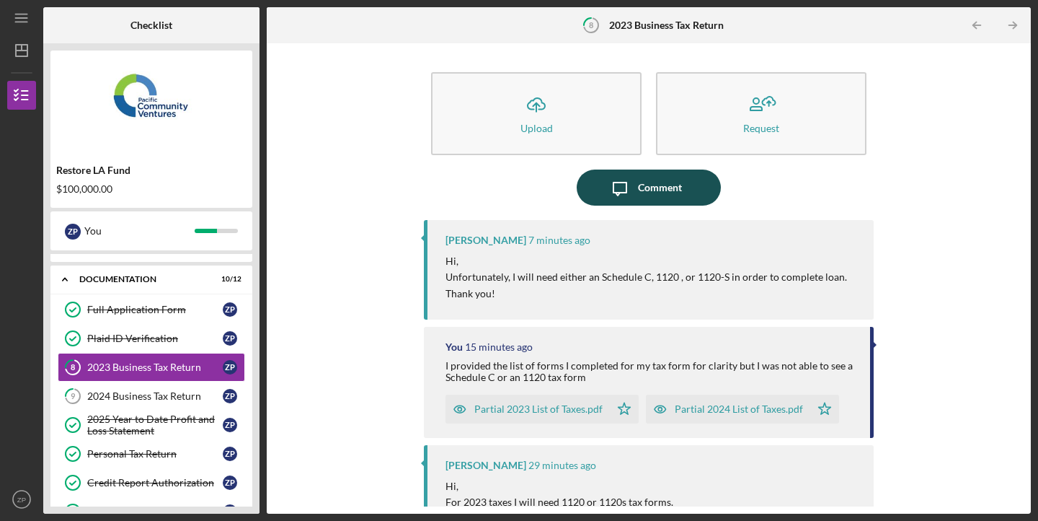
click at [624, 188] on icon "Icon/Message" at bounding box center [620, 187] width 36 height 36
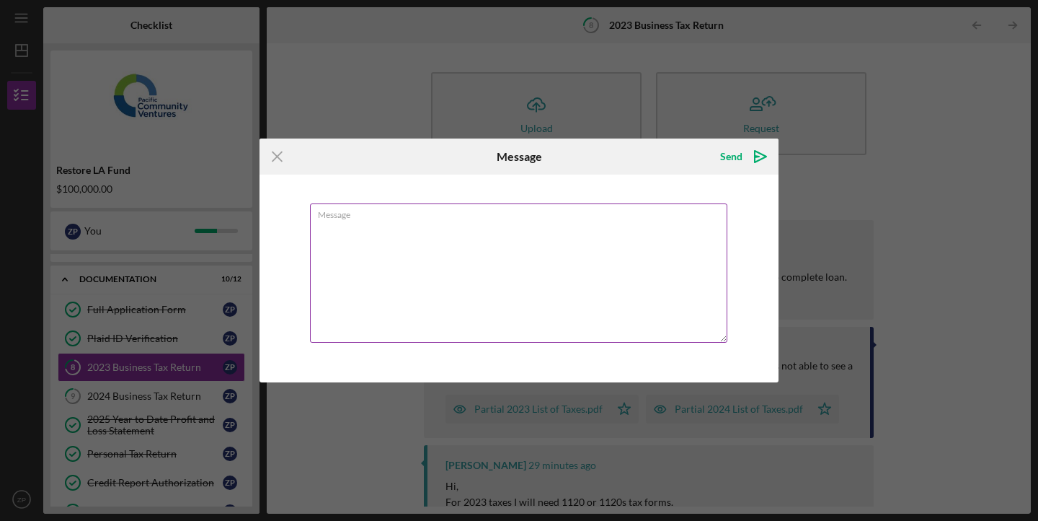
click at [422, 243] on textarea "Message" at bounding box center [519, 272] width 418 height 139
click at [493, 226] on textarea "Hello, My accountant is preparing" at bounding box center [519, 272] width 418 height 139
type textarea "H"
click at [322, 252] on textarea "Ok, We will be able to provide a schedule C by Friday next week. thank you." at bounding box center [519, 272] width 418 height 139
click at [394, 255] on textarea "Ok, We will be able to provide a schedule C by Friday next week. Thank you." at bounding box center [519, 272] width 418 height 139
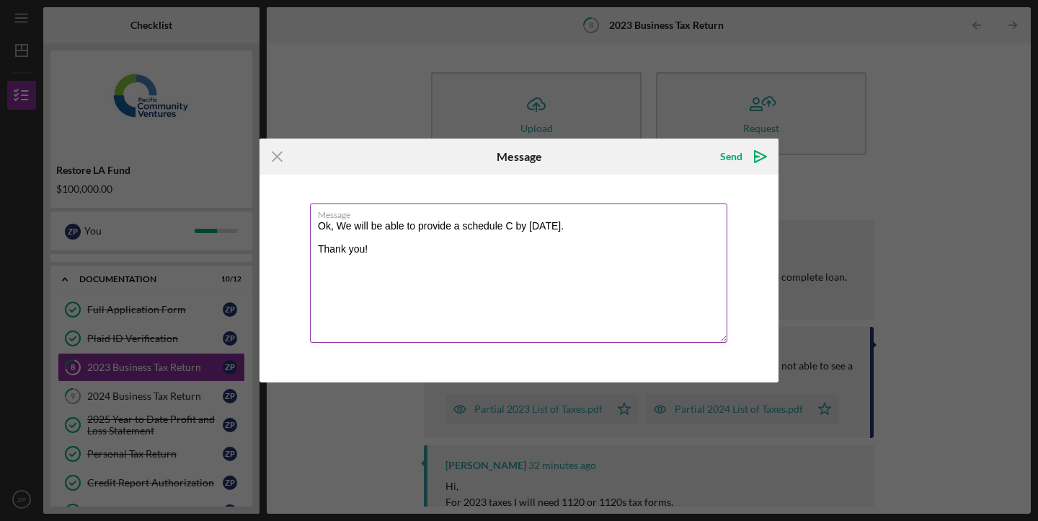
click at [615, 224] on textarea "Ok, We will be able to provide a schedule C by Friday next week. Thank you!" at bounding box center [519, 272] width 418 height 139
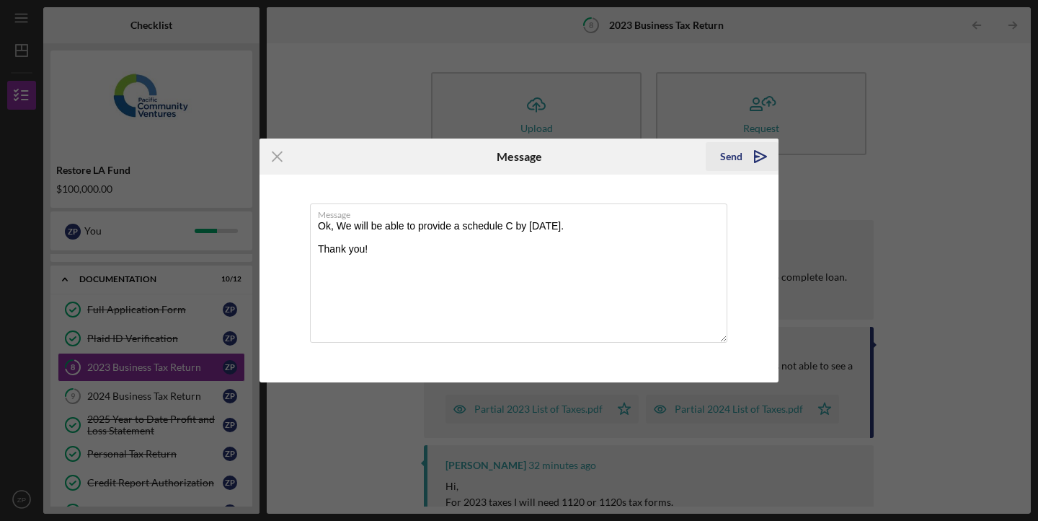
type textarea "Ok, We will be able to provide a schedule C by Friday next week. Thank you!"
click at [736, 159] on div "Send" at bounding box center [731, 156] width 22 height 29
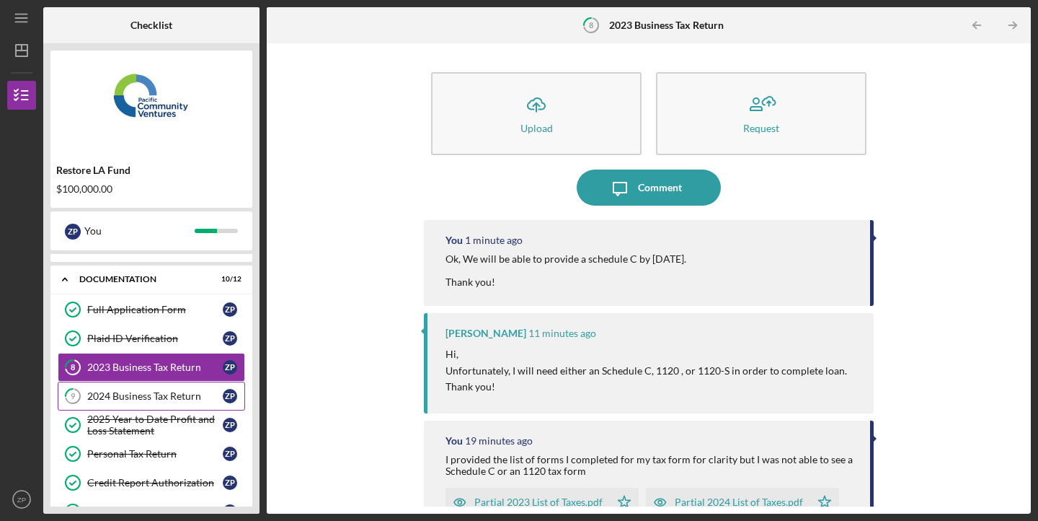
click at [154, 392] on div "2024 Business Tax Return" at bounding box center [155, 396] width 136 height 12
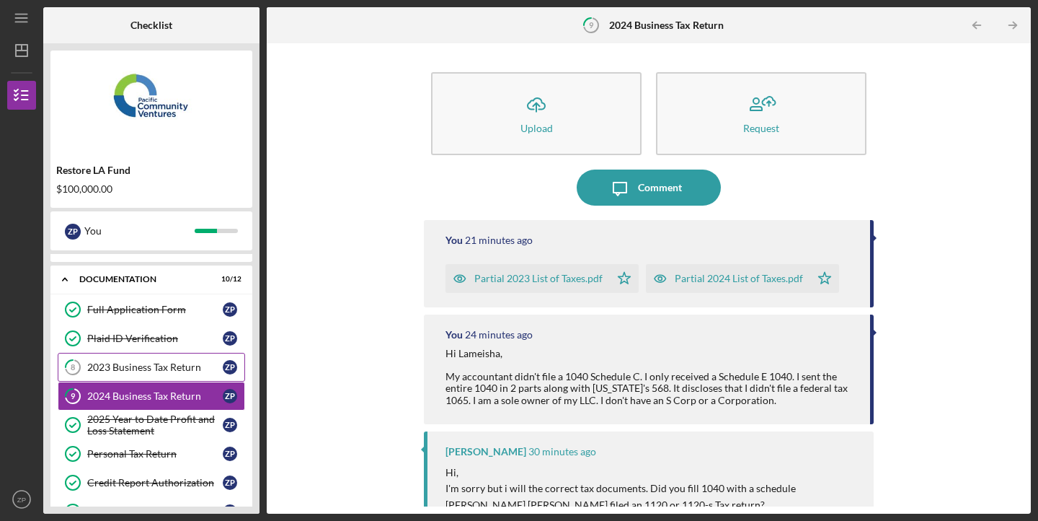
click at [162, 367] on div "2023 Business Tax Return" at bounding box center [155, 367] width 136 height 12
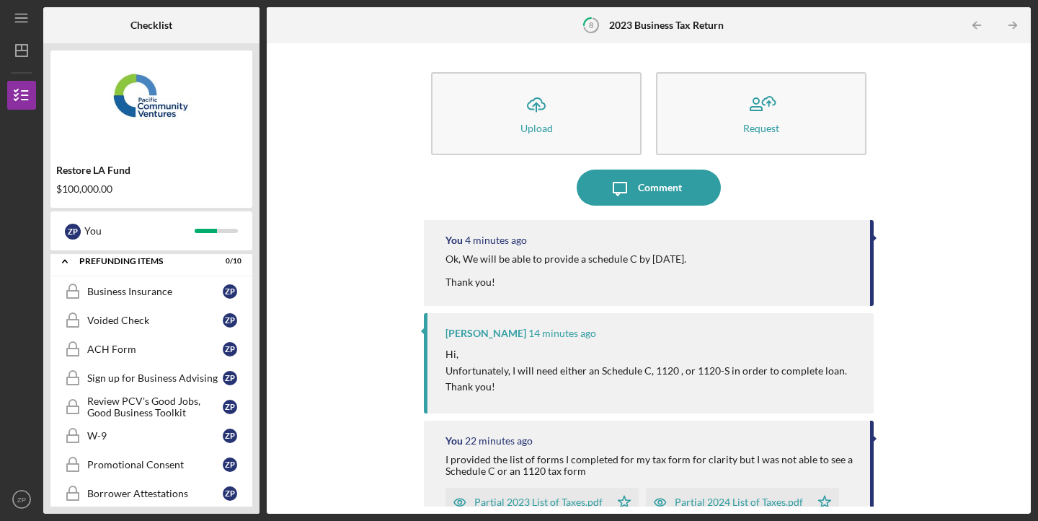
scroll to position [626, 0]
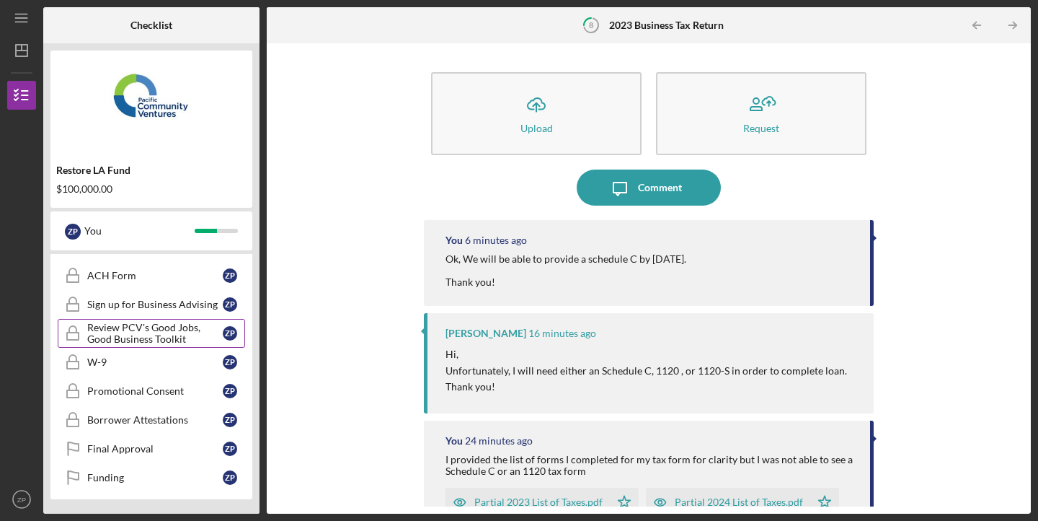
drag, startPoint x: 176, startPoint y: 394, endPoint x: 202, endPoint y: 334, distance: 65.2
